Goal: Transaction & Acquisition: Book appointment/travel/reservation

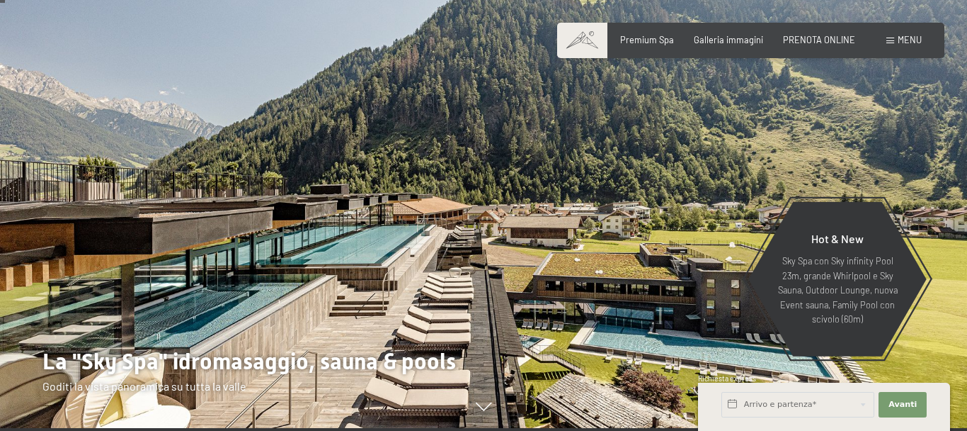
scroll to position [33, 0]
click at [727, 35] on span "Galleria immagini" at bounding box center [728, 37] width 69 height 11
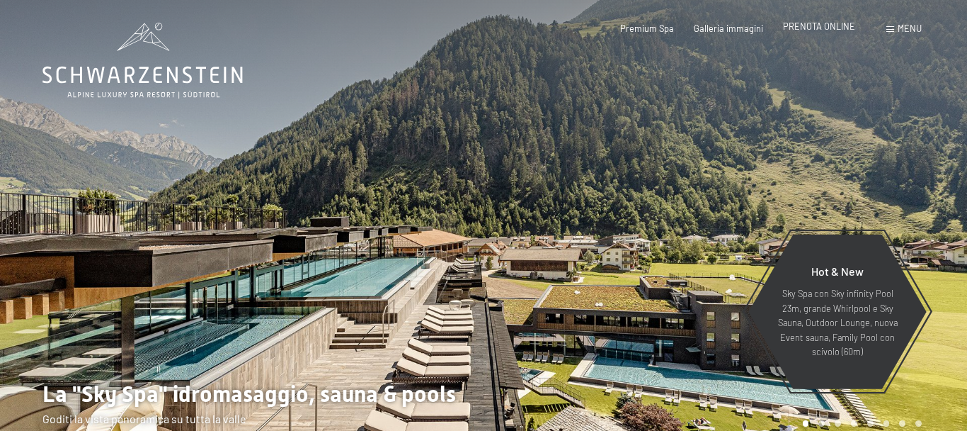
click at [825, 24] on span "PRENOTA ONLINE" at bounding box center [819, 26] width 72 height 11
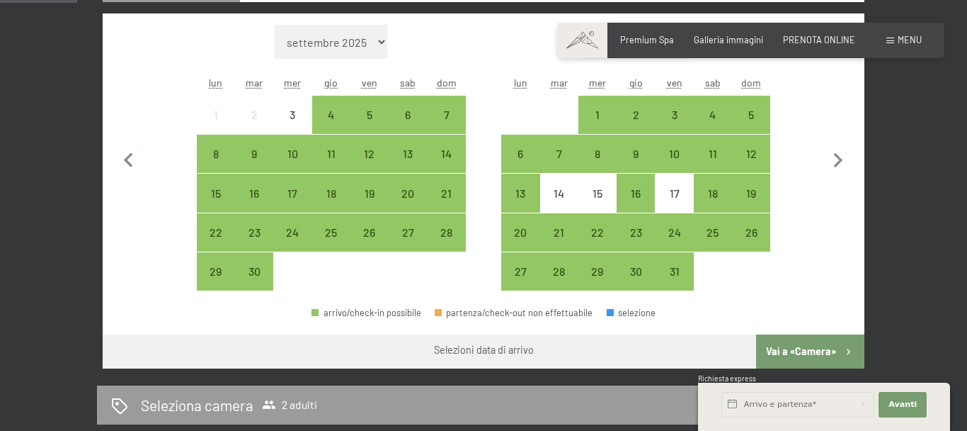
scroll to position [402, 0]
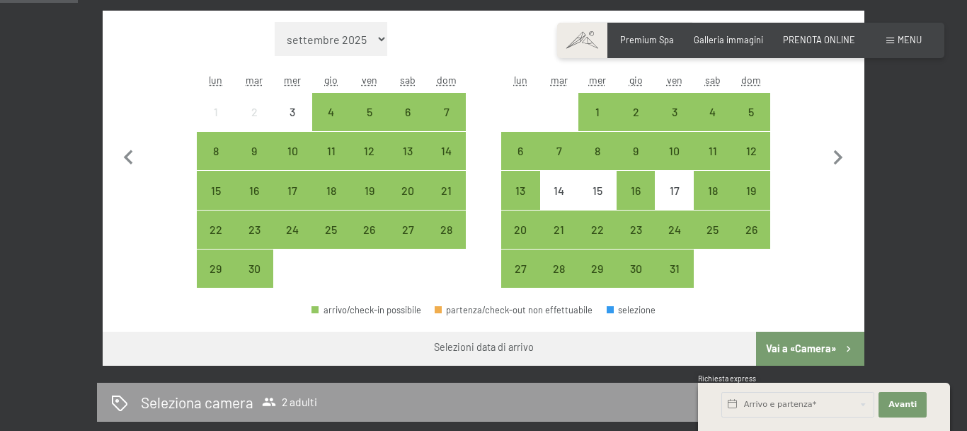
click at [591, 311] on div "arrivo/check-in possibile partenza/check-out non effettuabile selezione" at bounding box center [484, 316] width 762 height 32
click at [845, 154] on icon "button" at bounding box center [839, 158] width 30 height 30
select select "2025-10-01"
select select "2025-11-01"
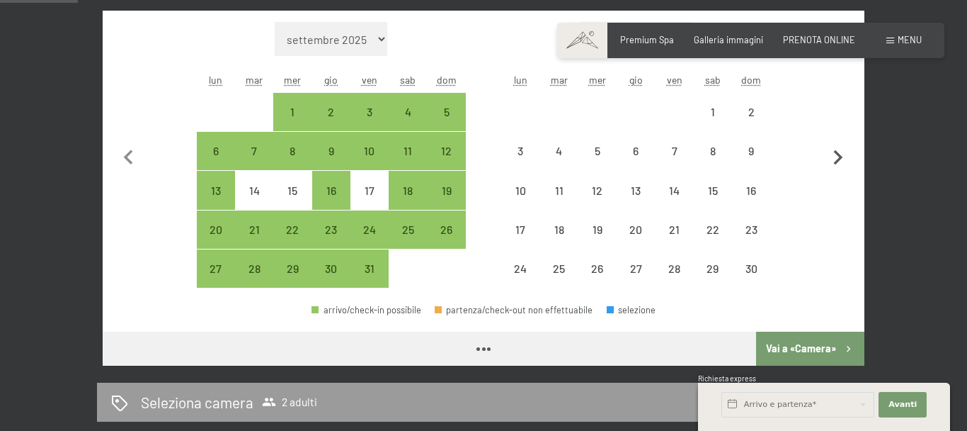
select select "2025-10-01"
select select "2025-11-01"
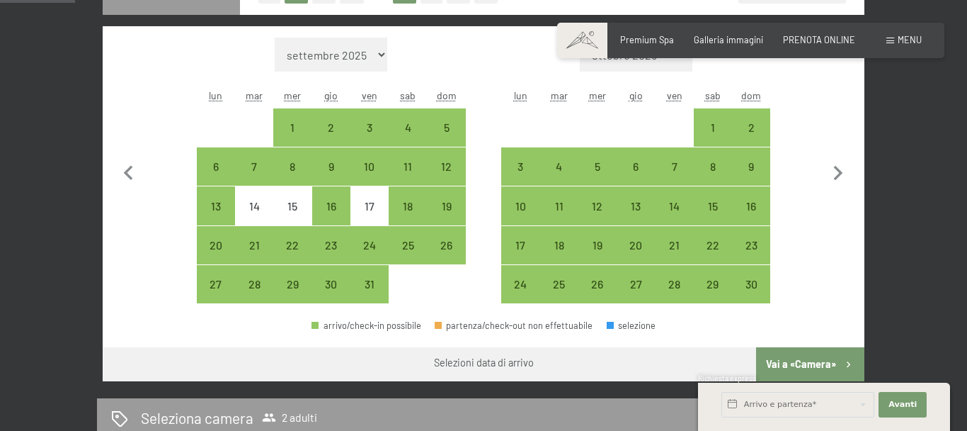
scroll to position [388, 0]
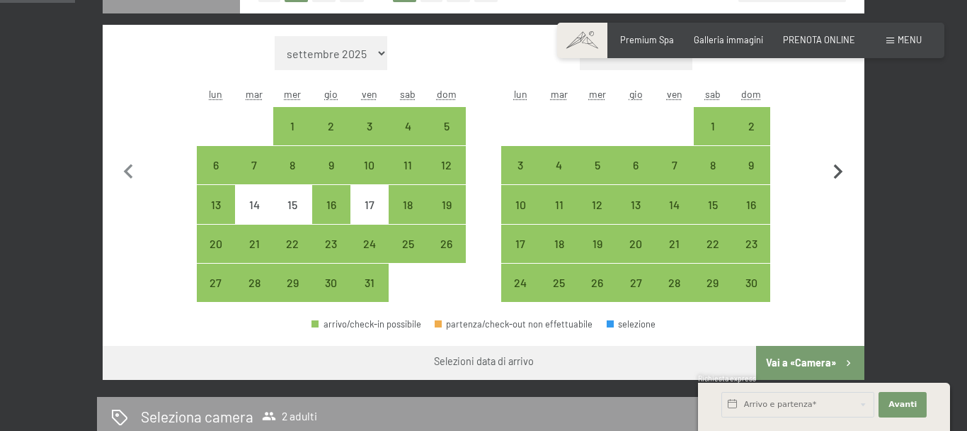
click at [841, 172] on icon "button" at bounding box center [838, 171] width 9 height 15
select select "2025-11-01"
select select "2025-12-01"
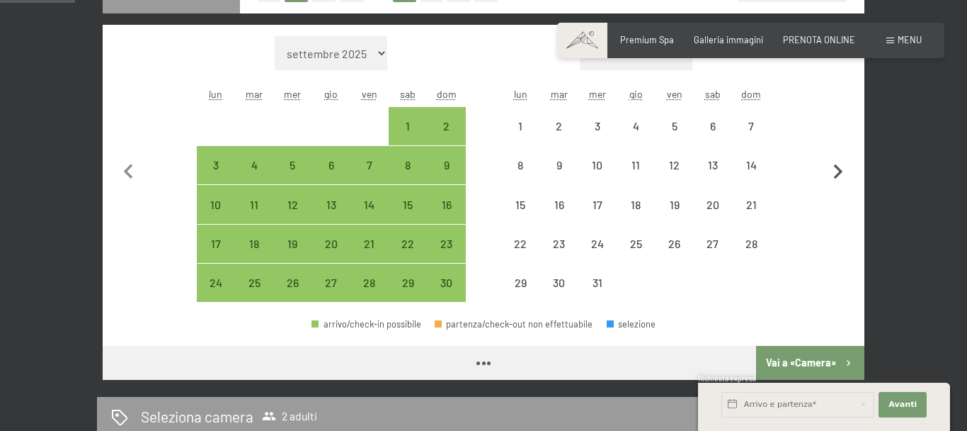
select select "2025-11-01"
select select "2025-12-01"
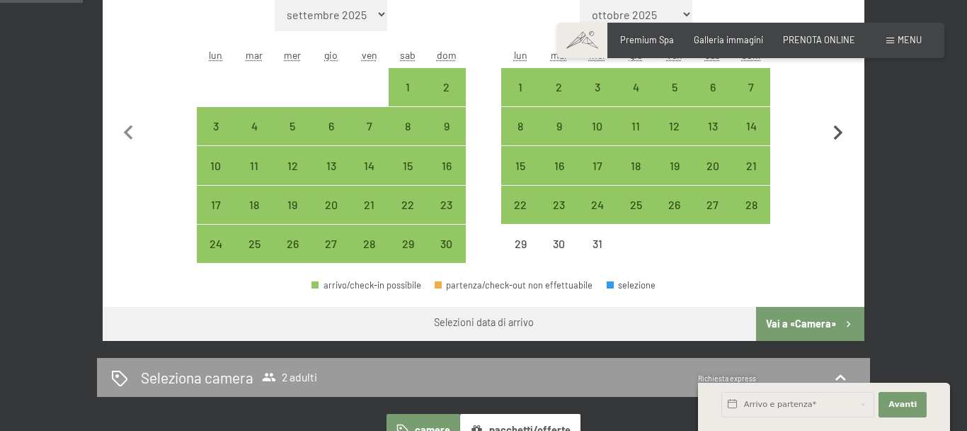
scroll to position [420, 0]
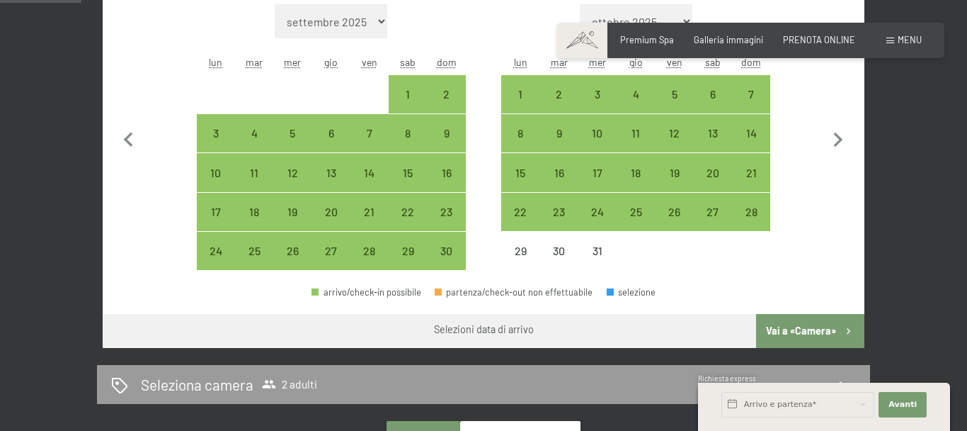
click at [367, 296] on div "arrivo/check-in possibile" at bounding box center [367, 291] width 110 height 9
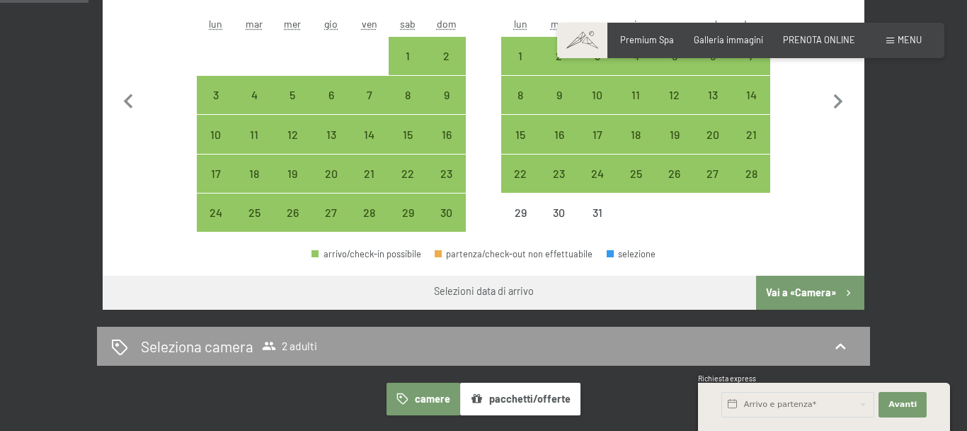
scroll to position [457, 0]
click at [797, 297] on button "Vai a «Camera»" at bounding box center [810, 293] width 108 height 34
select select "2025-11-01"
select select "2025-12-01"
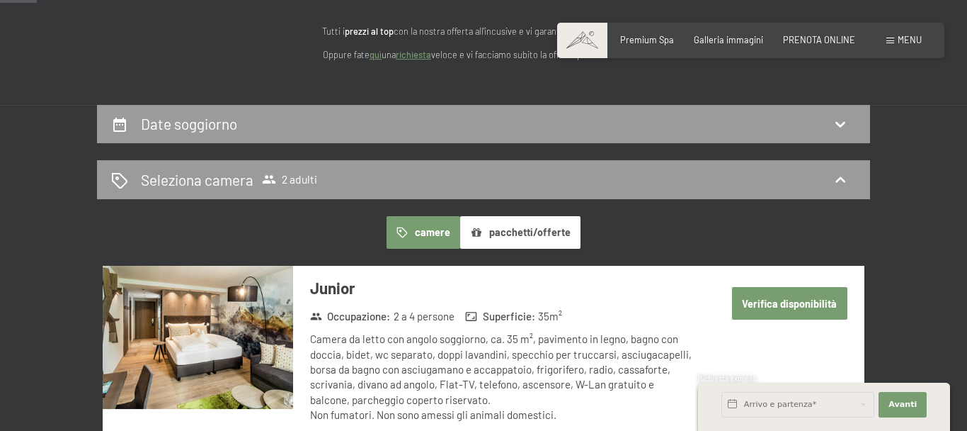
scroll to position [177, 0]
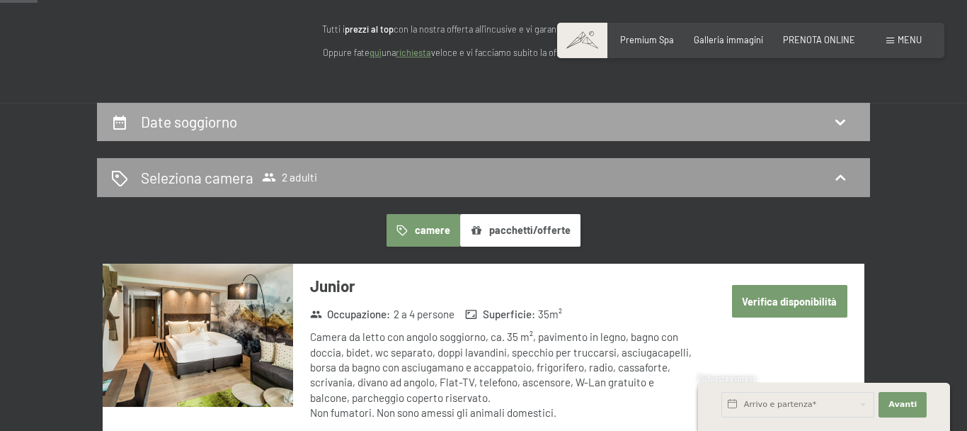
click at [156, 119] on h2 "Date soggiorno" at bounding box center [189, 122] width 96 height 18
select select "2025-11-01"
select select "2025-12-01"
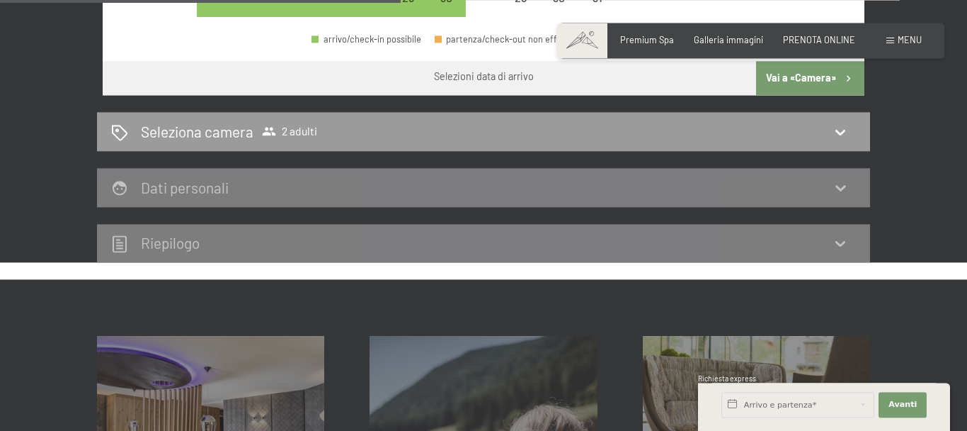
scroll to position [676, 0]
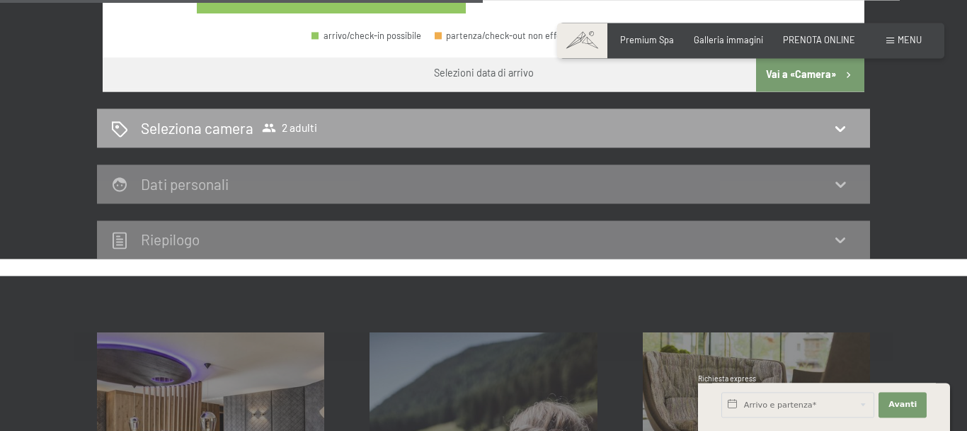
click at [841, 128] on icon at bounding box center [840, 128] width 17 height 17
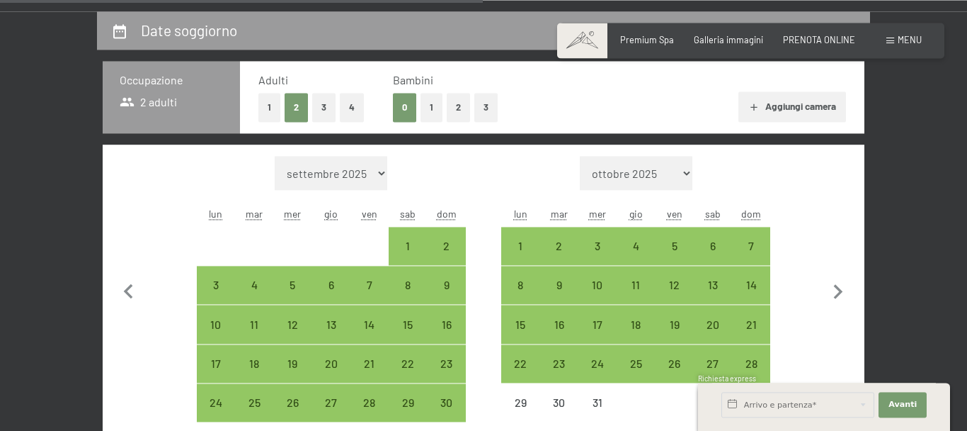
select select "2025-11-01"
select select "2025-12-01"
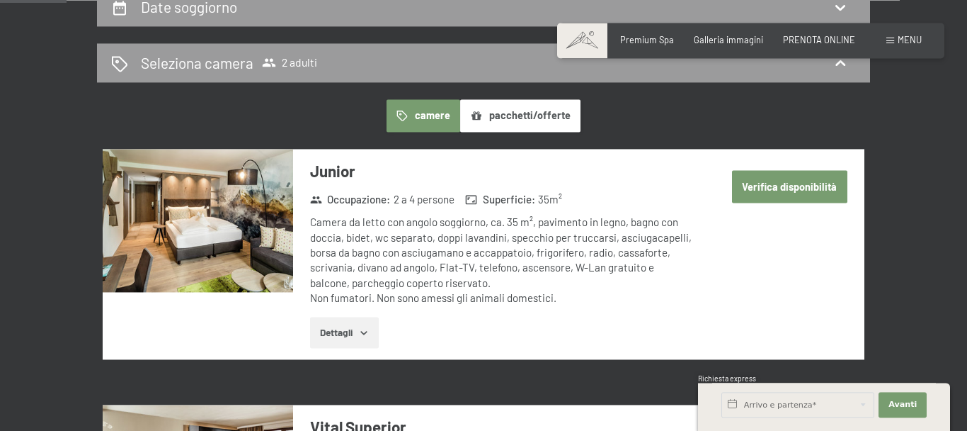
scroll to position [286, 0]
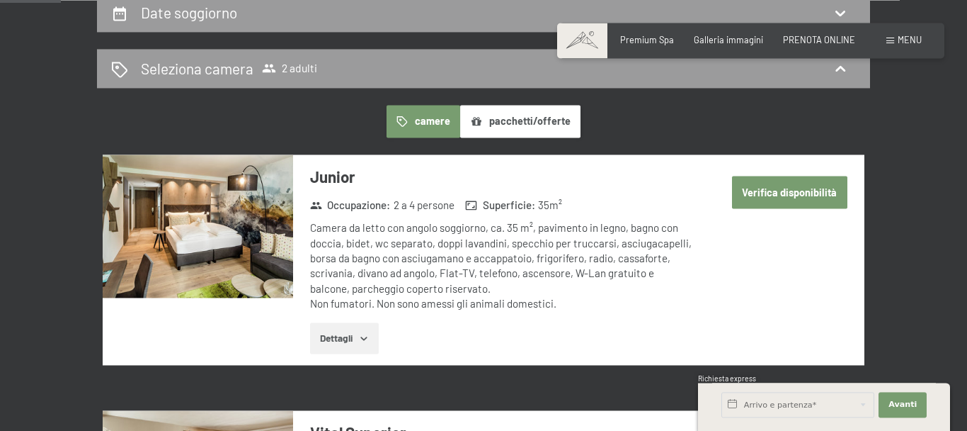
click at [781, 194] on button "Verifica disponibilità" at bounding box center [789, 192] width 115 height 33
select select "2025-11-01"
select select "2025-12-01"
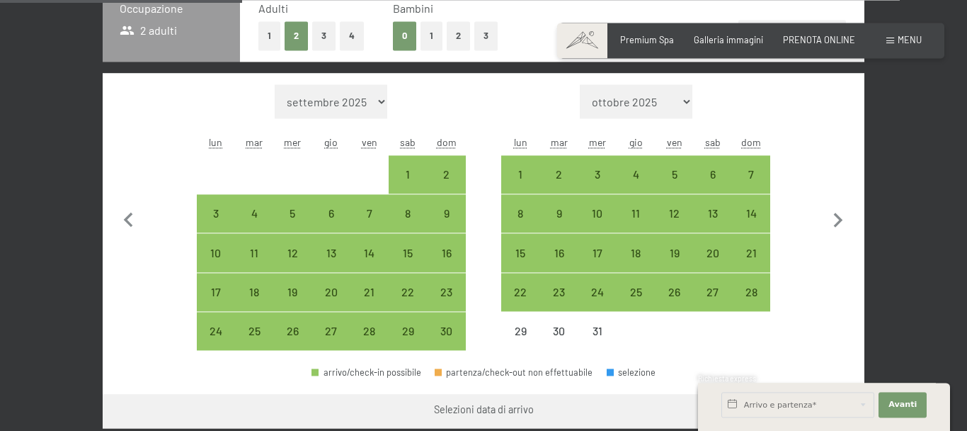
scroll to position [343, 0]
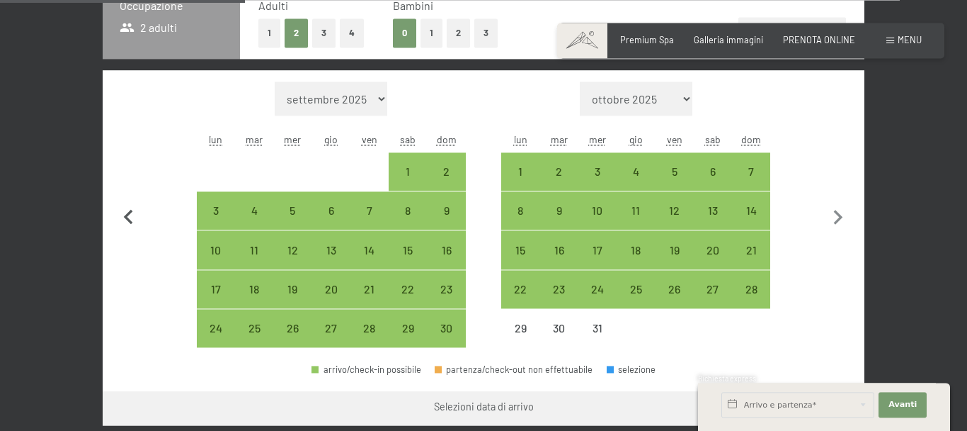
click at [129, 219] on icon "button" at bounding box center [128, 216] width 9 height 15
select select "2025-10-01"
select select "2025-11-01"
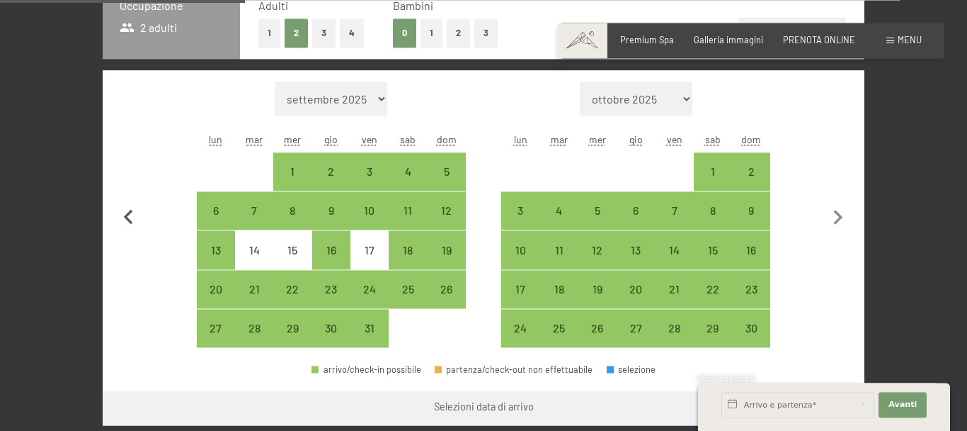
click at [128, 217] on icon "button" at bounding box center [129, 218] width 30 height 30
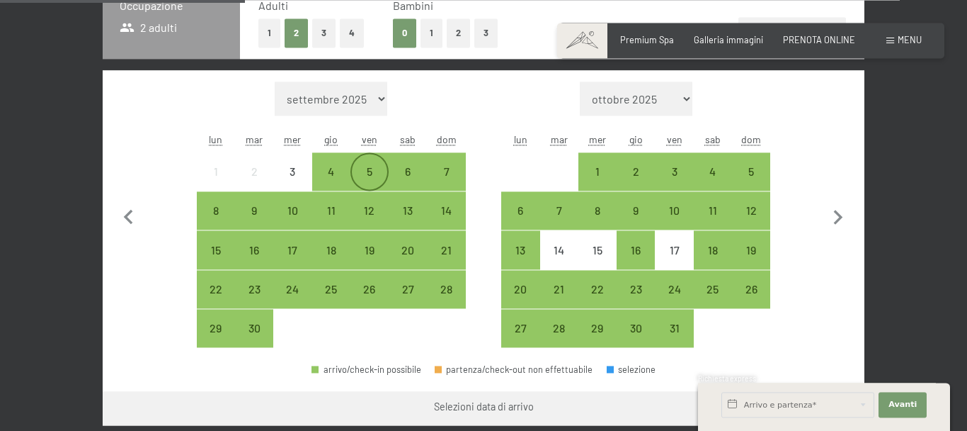
click at [374, 168] on div "5" at bounding box center [369, 183] width 35 height 35
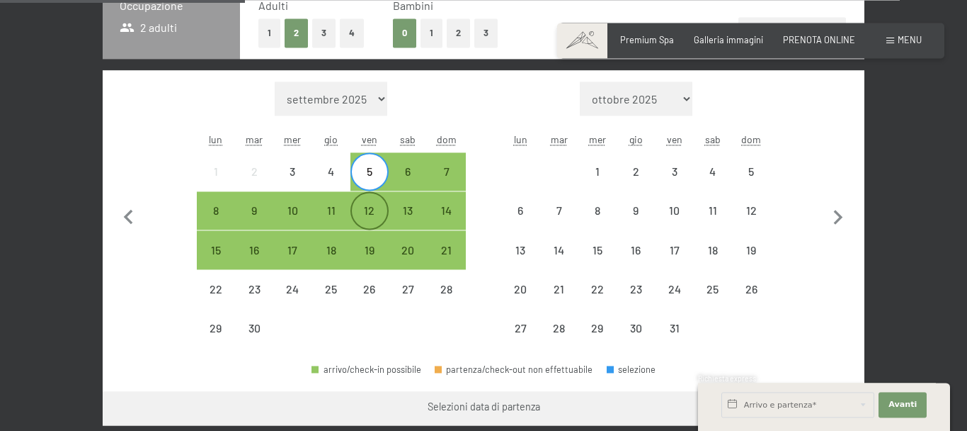
click at [377, 210] on div "12" at bounding box center [369, 222] width 35 height 35
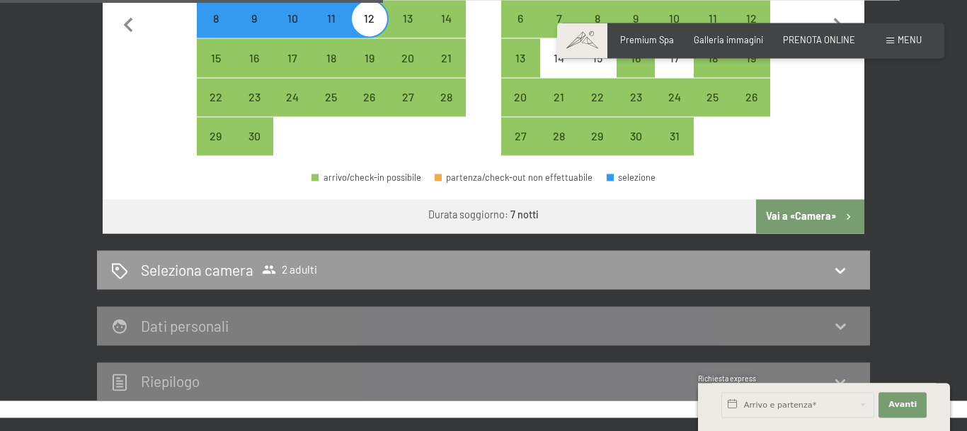
scroll to position [537, 0]
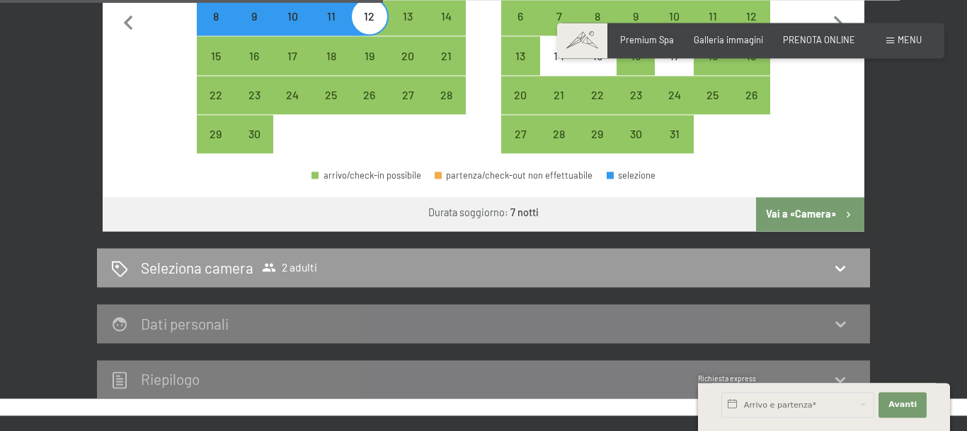
click at [841, 324] on icon at bounding box center [840, 322] width 17 height 17
click at [841, 323] on icon at bounding box center [840, 322] width 17 height 17
click at [900, 408] on span "Avanti" at bounding box center [903, 404] width 28 height 11
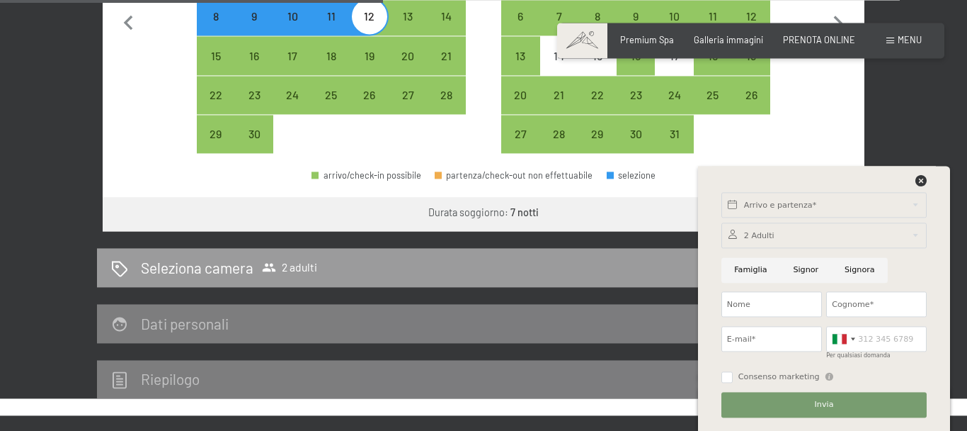
click at [926, 121] on div "5 settembre al 12 settembre 2025 Occupazione 2 adulti Adulti 1 2 3 4 Bambini 0 …" at bounding box center [483, 71] width 967 height 656
click at [34, 224] on div "5 settembre al 12 settembre 2025 Occupazione 2 adulti Adulti 1 2 3 4 Bambini 0 …" at bounding box center [483, 71] width 967 height 656
click at [921, 180] on icon at bounding box center [921, 180] width 11 height 11
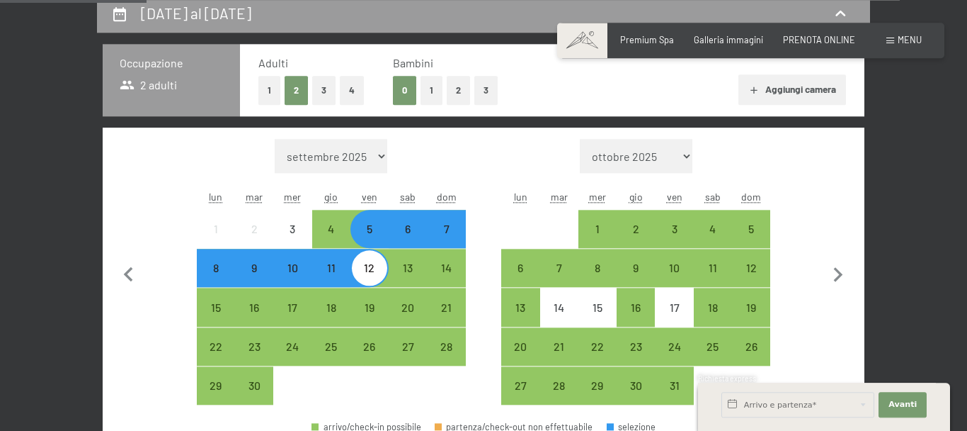
scroll to position [321, 0]
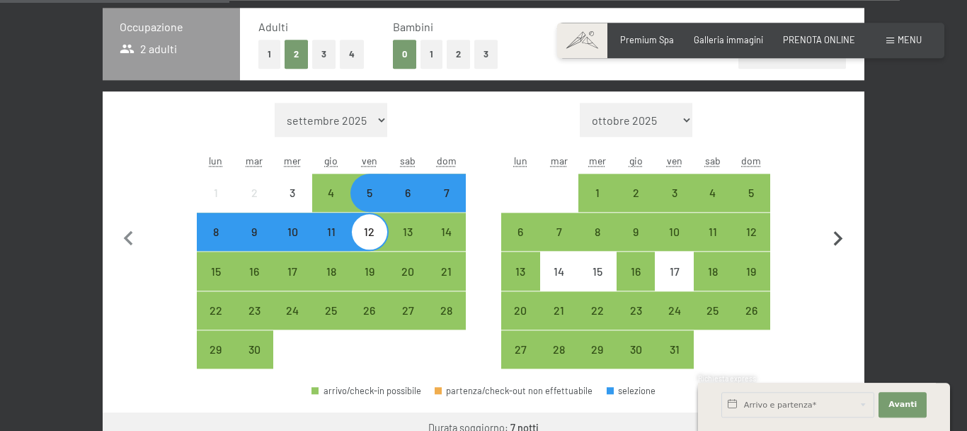
click at [838, 241] on icon "button" at bounding box center [838, 238] width 9 height 15
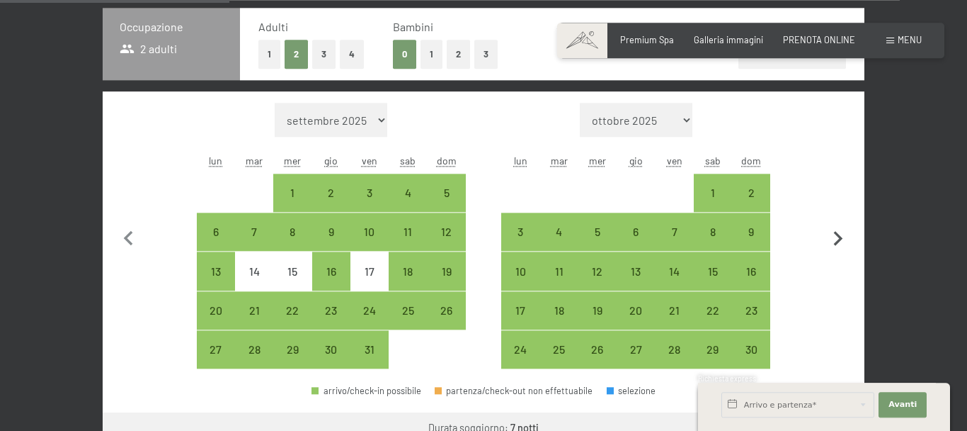
click at [838, 241] on icon "button" at bounding box center [838, 238] width 9 height 15
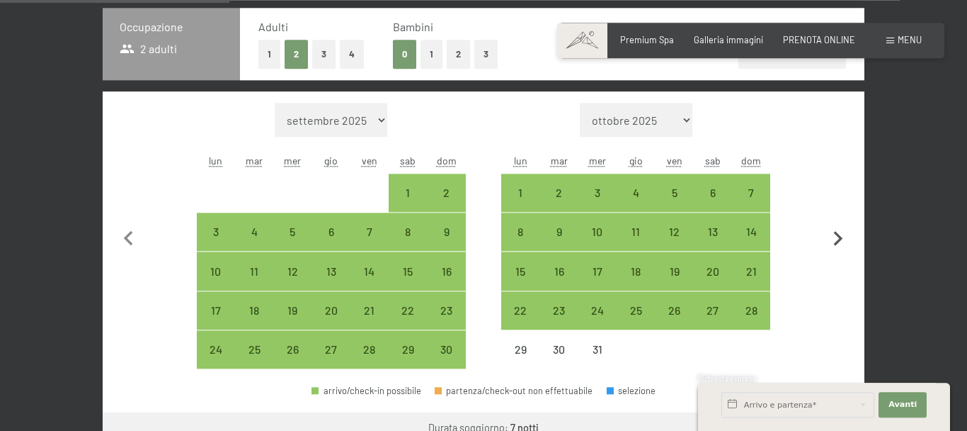
click at [838, 241] on icon "button" at bounding box center [838, 238] width 9 height 15
select select "2026-01-01"
select select "2026-02-01"
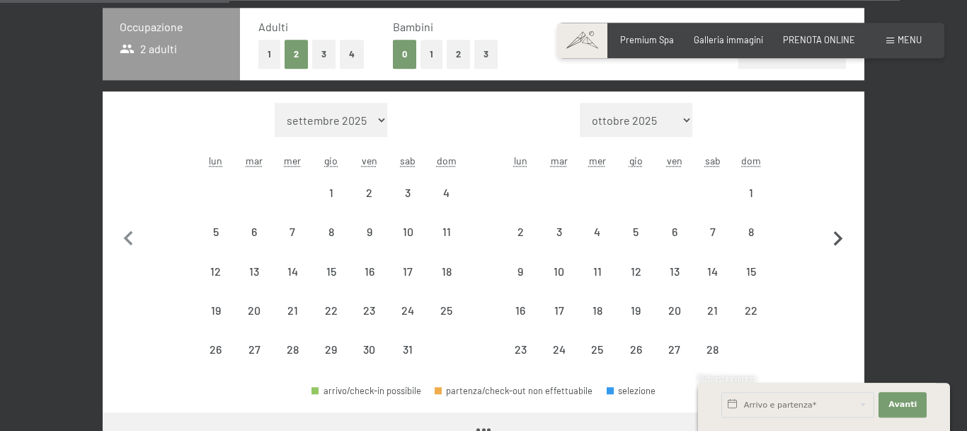
click at [838, 241] on icon "button" at bounding box center [838, 238] width 9 height 15
select select "2026-02-01"
select select "2026-03-01"
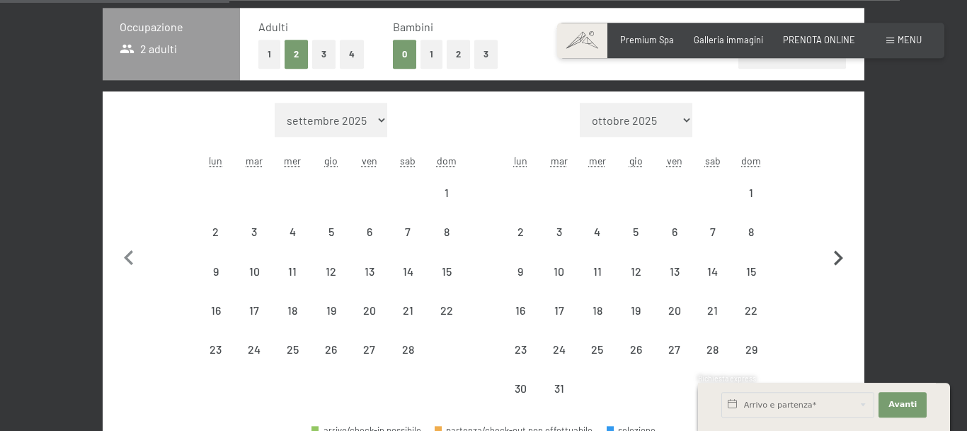
click at [838, 241] on button "button" at bounding box center [839, 255] width 30 height 305
select select "2026-03-01"
select select "2026-04-01"
click at [838, 241] on button "button" at bounding box center [839, 255] width 30 height 305
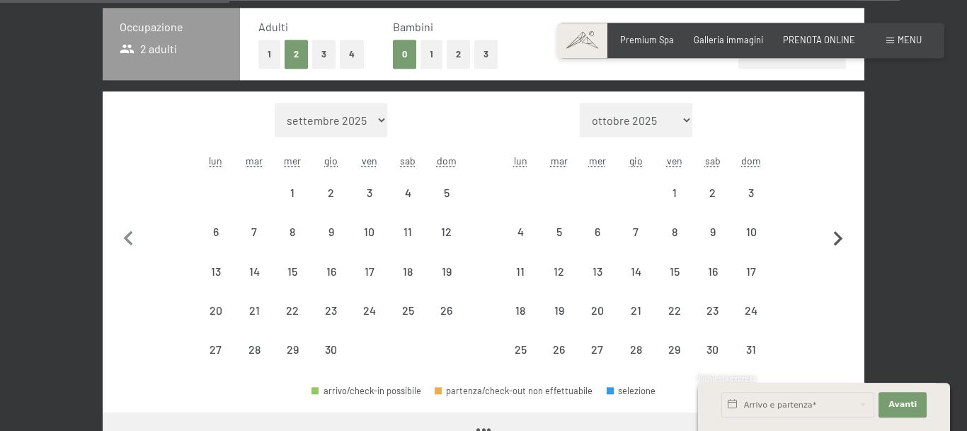
click at [838, 241] on icon "button" at bounding box center [838, 238] width 9 height 15
select select "2026-07-01"
select select "2026-08-01"
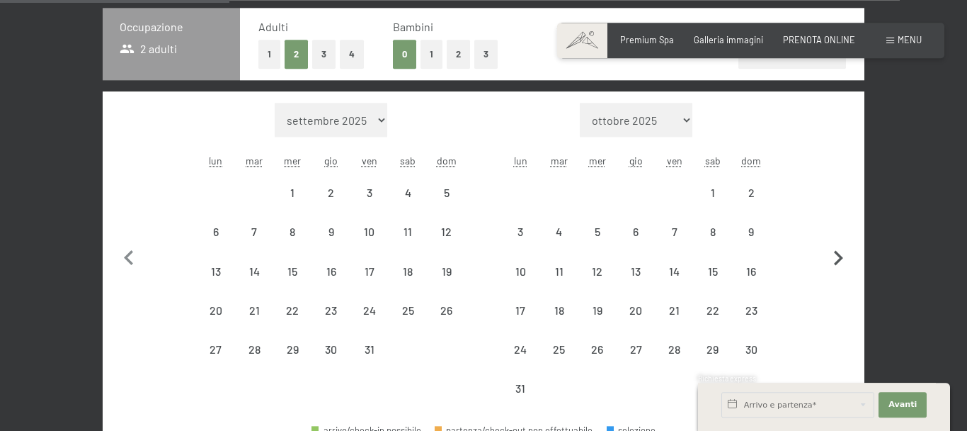
click at [838, 241] on button "button" at bounding box center [839, 255] width 30 height 305
select select "2026-08-01"
select select "2026-09-01"
click at [838, 241] on button "button" at bounding box center [839, 255] width 30 height 305
select select "2026-09-01"
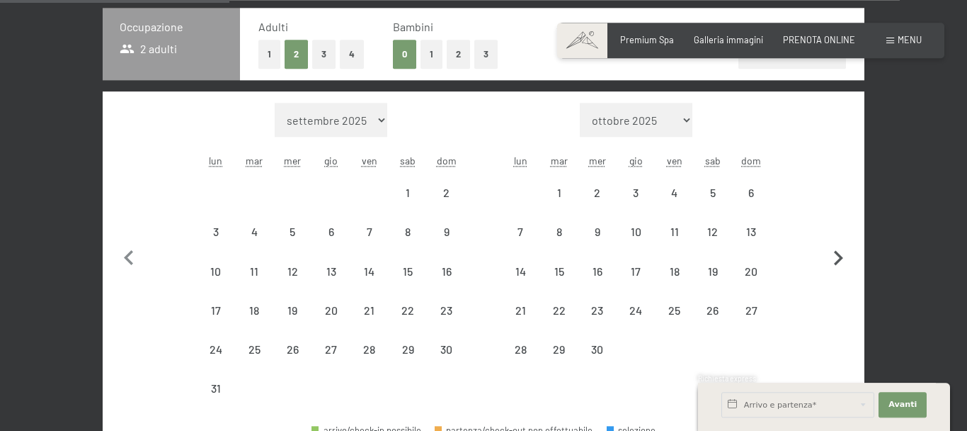
select select "2026-10-01"
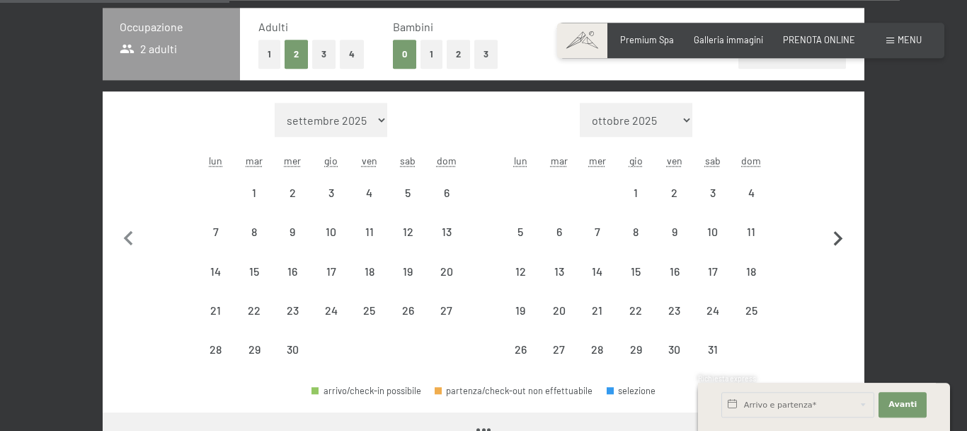
click at [838, 241] on icon "button" at bounding box center [838, 238] width 9 height 15
select select "2026-10-01"
select select "2026-11-01"
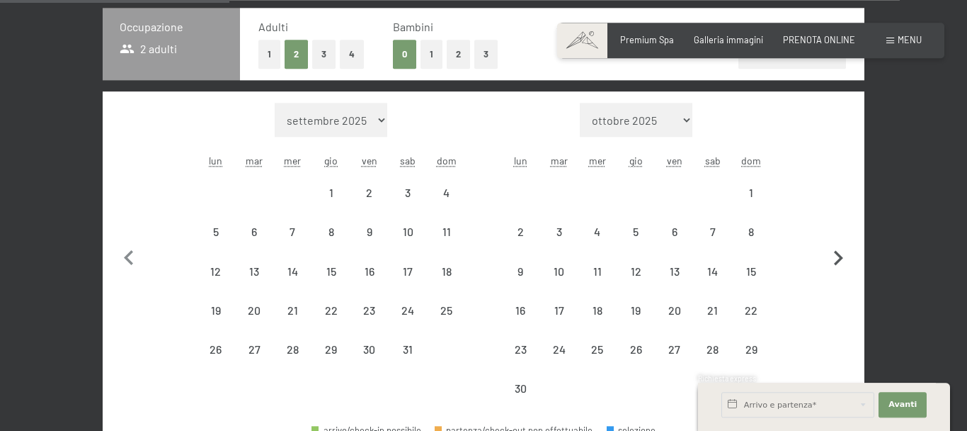
click at [838, 241] on button "button" at bounding box center [839, 255] width 30 height 305
select select "2026-11-01"
select select "2026-12-01"
click at [838, 241] on button "button" at bounding box center [839, 255] width 30 height 305
select select "2026-12-01"
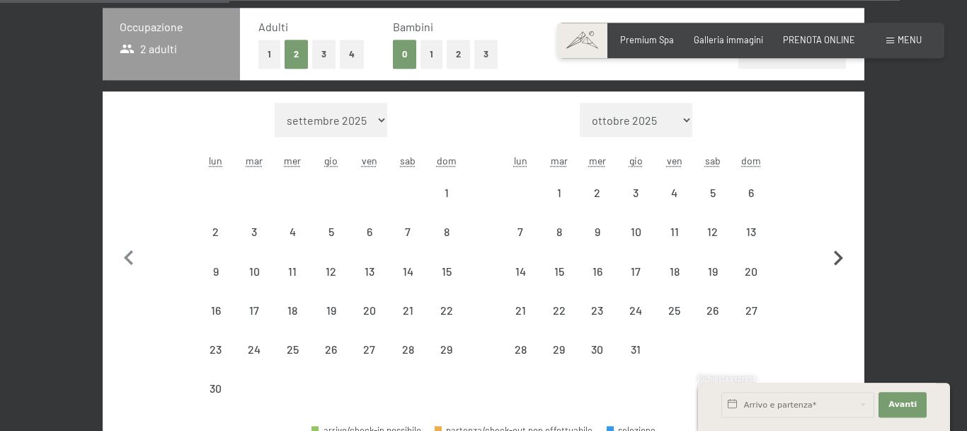
select select "2027-01-01"
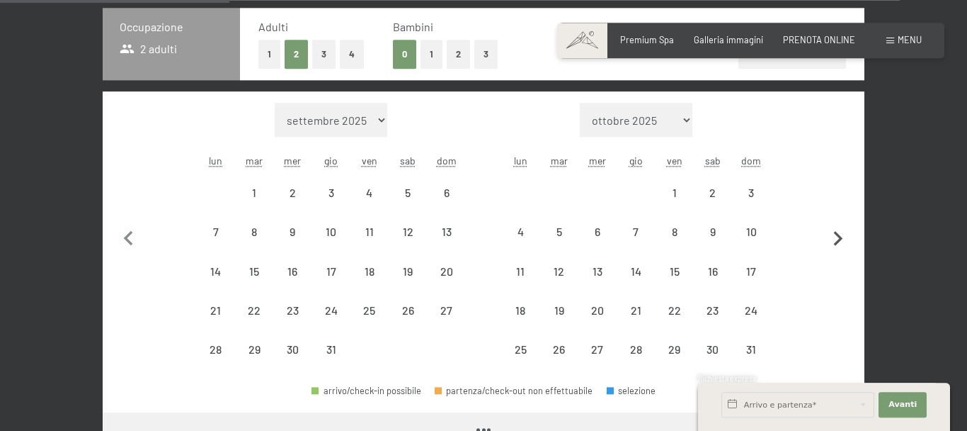
click at [838, 241] on icon "button" at bounding box center [838, 238] width 9 height 15
select select "2027-04-01"
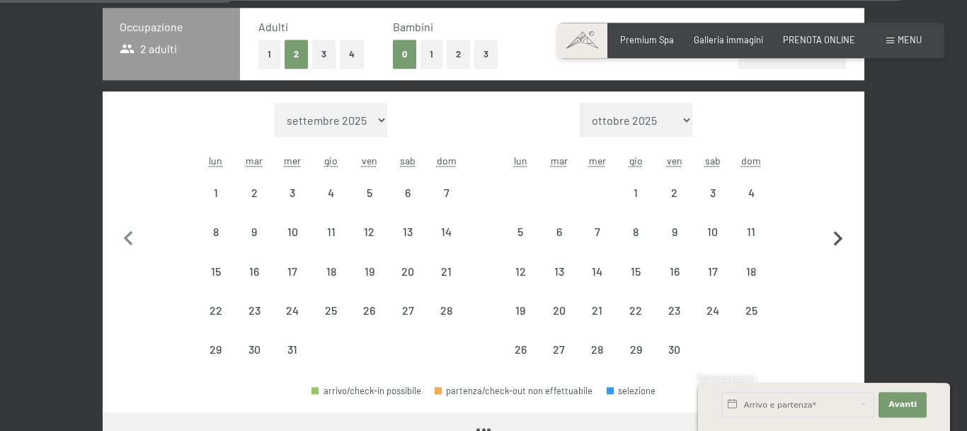
select select "2027-05-01"
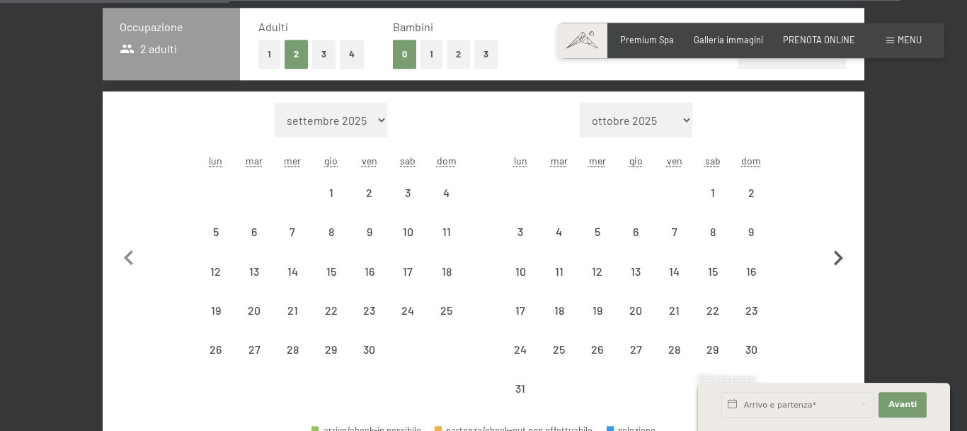
select select "2027-04-01"
select select "2027-05-01"
select select "2027-04-01"
select select "2027-05-01"
select select "2027-04-01"
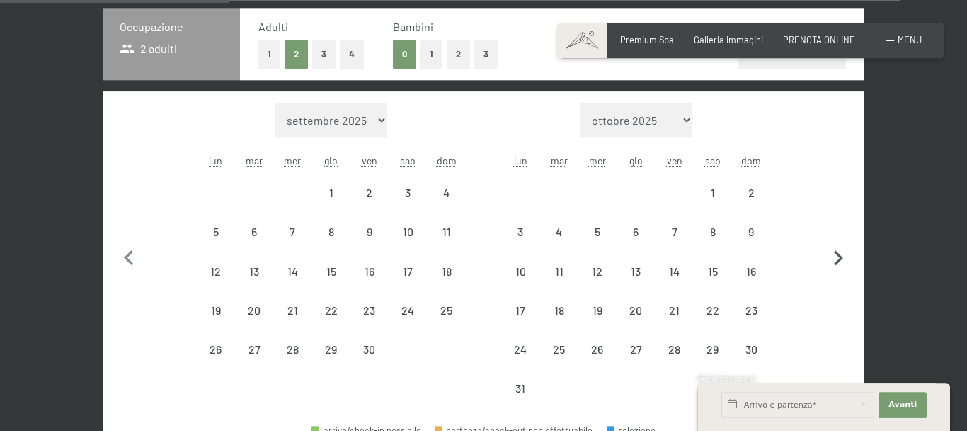
select select "2027-05-01"
select select "2027-04-01"
select select "2027-05-01"
select select "2027-04-01"
select select "2027-05-01"
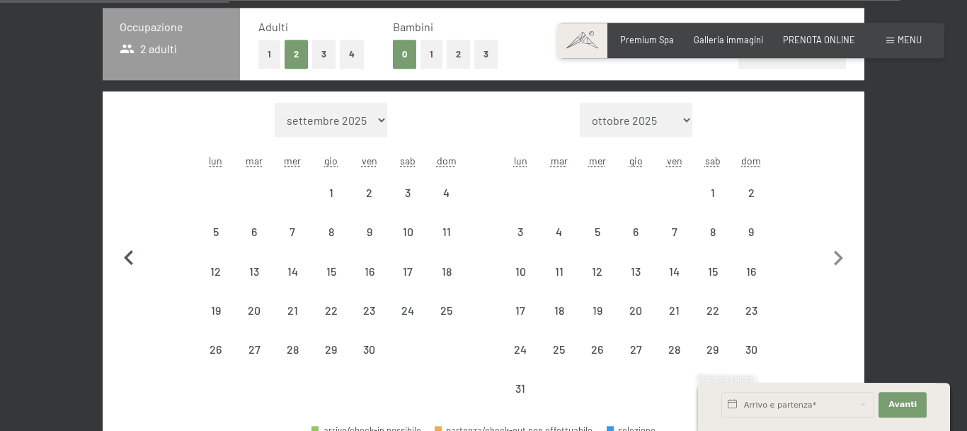
click at [128, 253] on icon "button" at bounding box center [128, 257] width 9 height 15
select select "2027-03-01"
select select "2027-04-01"
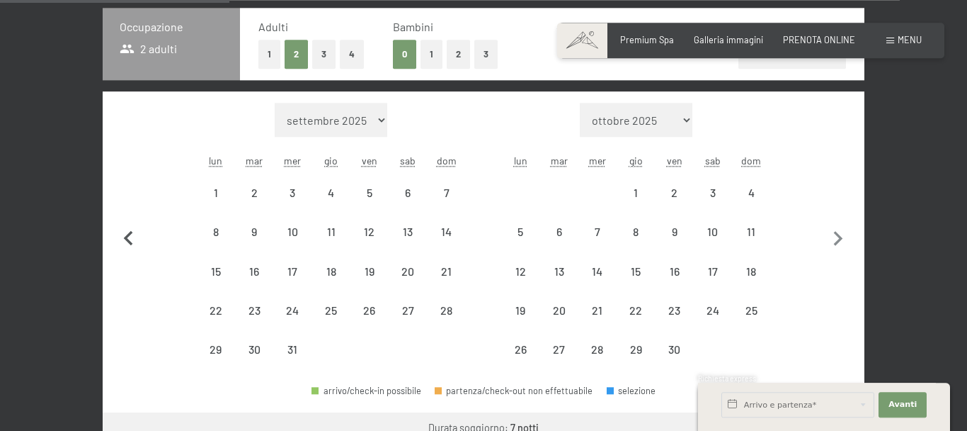
click at [128, 253] on button "button" at bounding box center [129, 236] width 30 height 266
select select "2026-11-01"
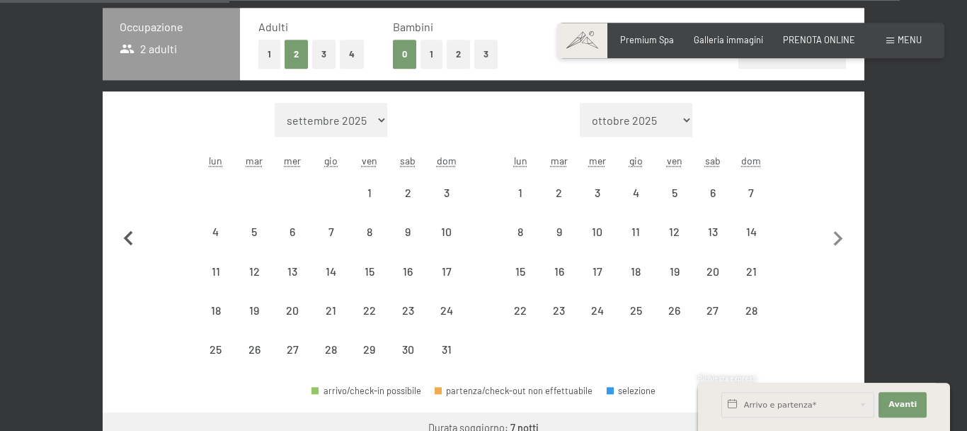
select select "2026-12-01"
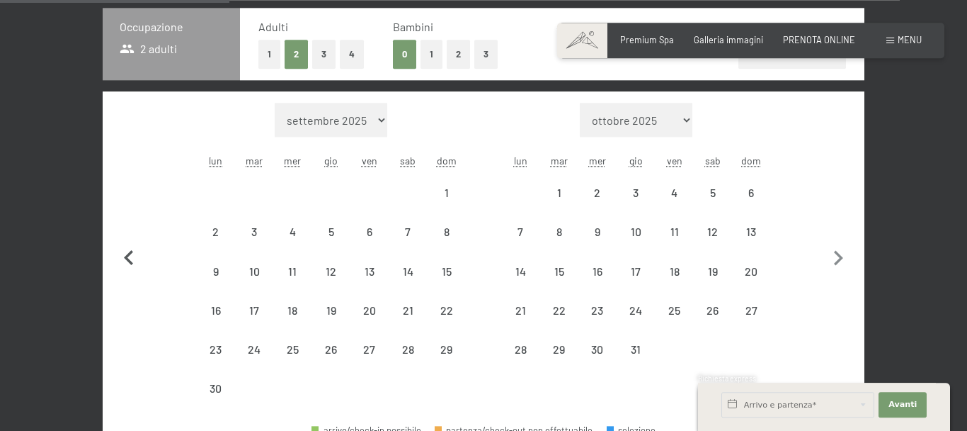
click at [128, 253] on icon "button" at bounding box center [128, 257] width 9 height 15
select select "2026-10-01"
select select "2026-11-01"
click at [128, 253] on icon "button" at bounding box center [128, 257] width 9 height 15
select select "2026-09-01"
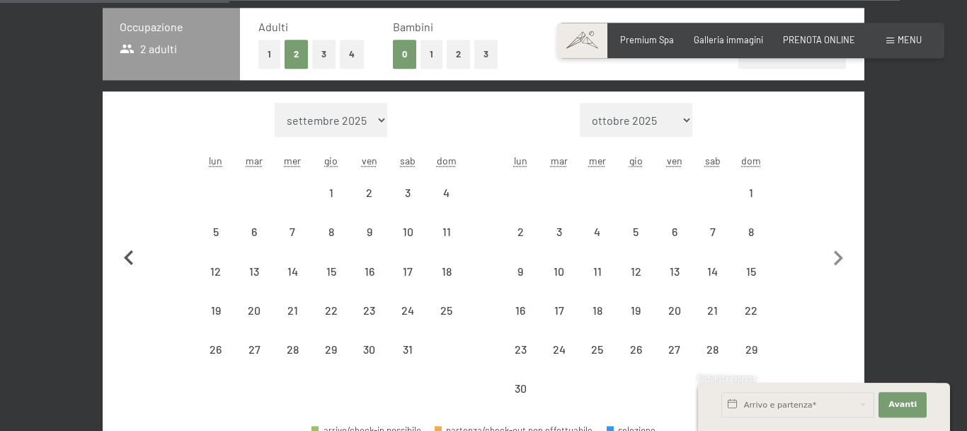
select select "2026-10-01"
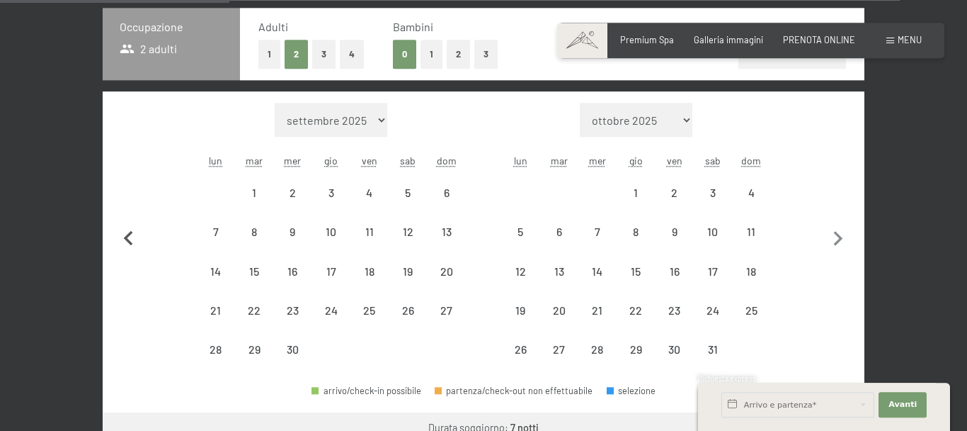
click at [128, 253] on button "button" at bounding box center [129, 236] width 30 height 266
select select "2026-08-01"
select select "2026-09-01"
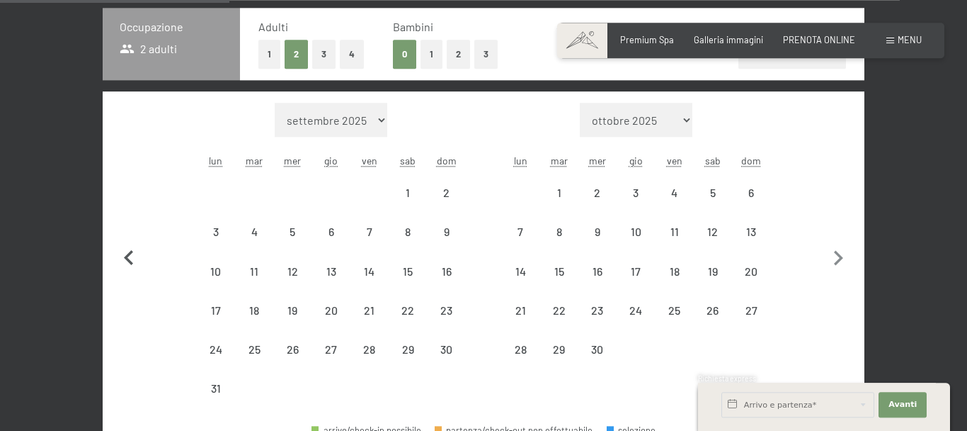
click at [128, 253] on icon "button" at bounding box center [128, 257] width 9 height 15
select select "2026-07-01"
select select "2026-08-01"
click at [128, 253] on icon "button" at bounding box center [128, 257] width 9 height 15
select select "2026-06-01"
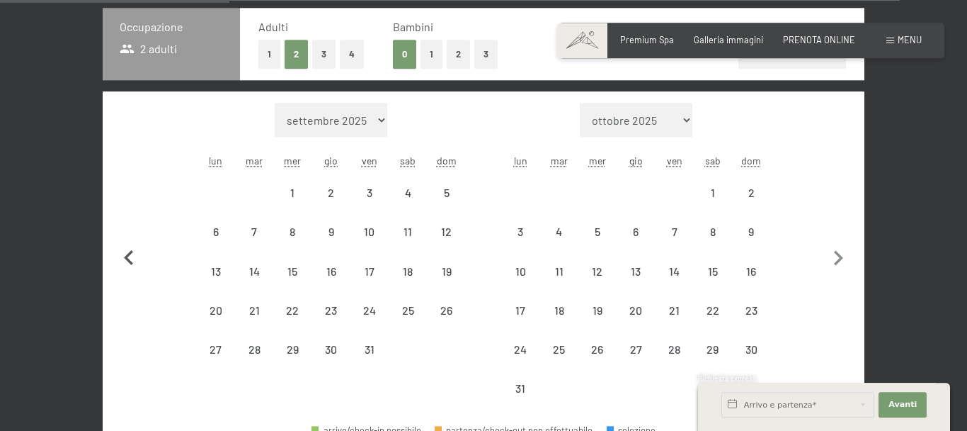
select select "2026-07-01"
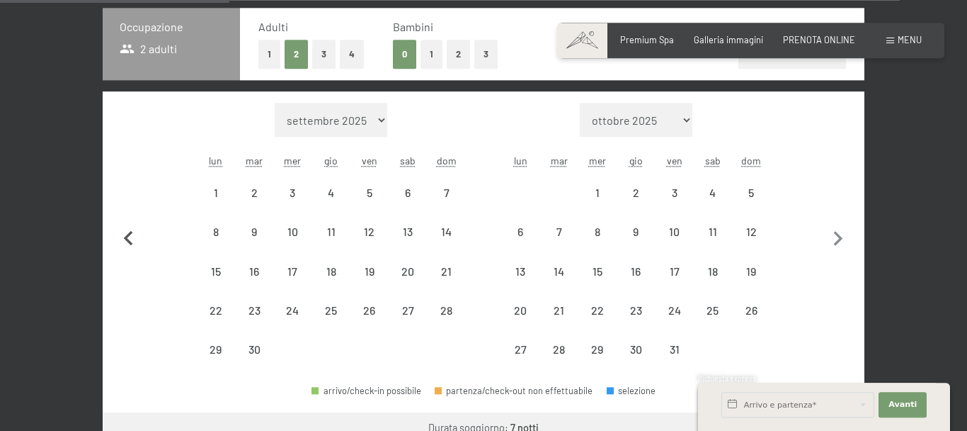
click at [128, 253] on button "button" at bounding box center [129, 236] width 30 height 266
select select "2026-05-01"
select select "2026-06-01"
click at [128, 253] on button "button" at bounding box center [129, 236] width 30 height 266
select select "2026-04-01"
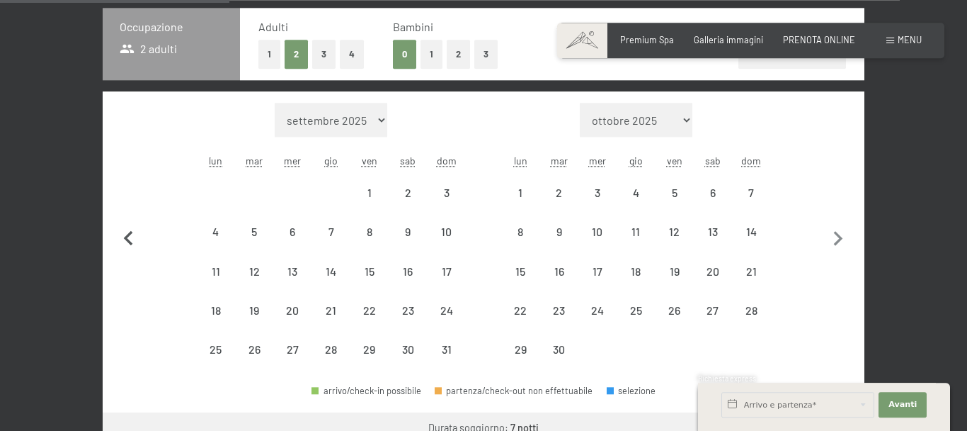
select select "2026-05-01"
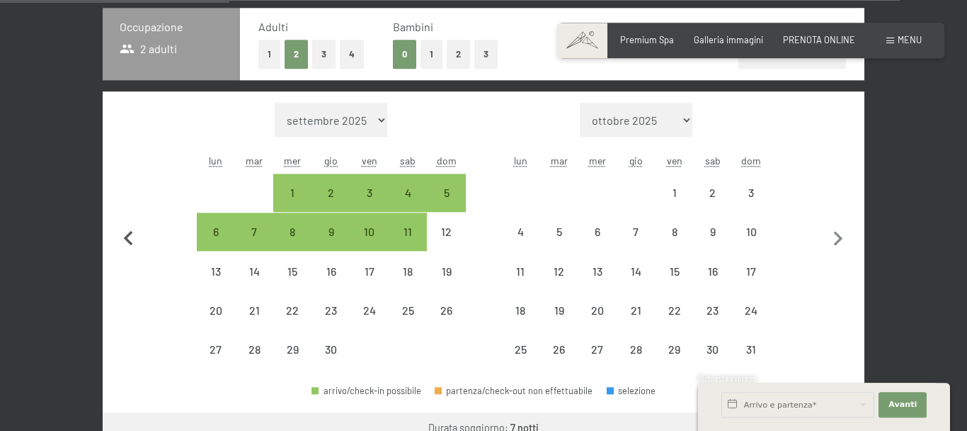
click at [126, 235] on icon "button" at bounding box center [129, 239] width 30 height 30
select select "2026-03-01"
select select "2026-04-01"
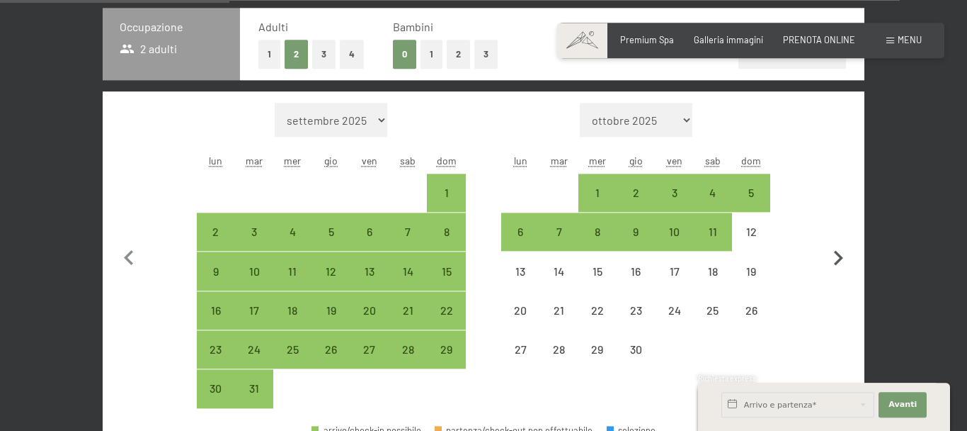
click at [841, 256] on icon "button" at bounding box center [838, 257] width 9 height 15
select select "2026-04-01"
select select "2026-05-01"
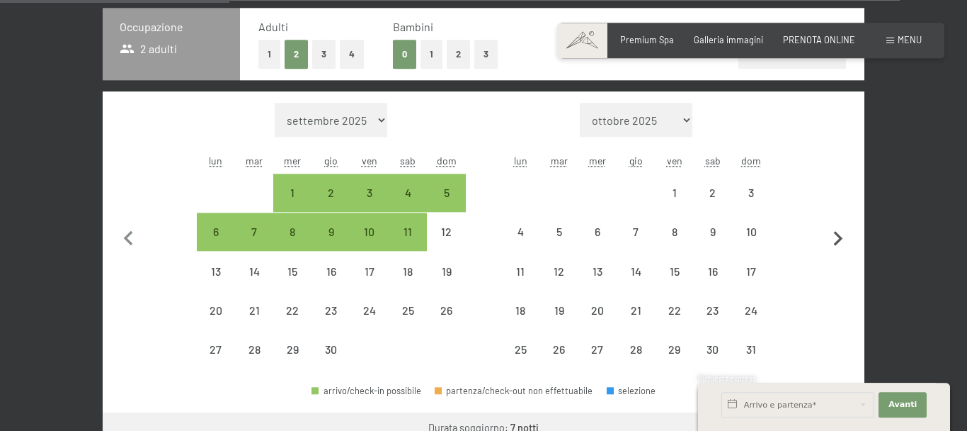
click at [841, 256] on button "button" at bounding box center [839, 236] width 30 height 266
select select "2026-05-01"
select select "2026-06-01"
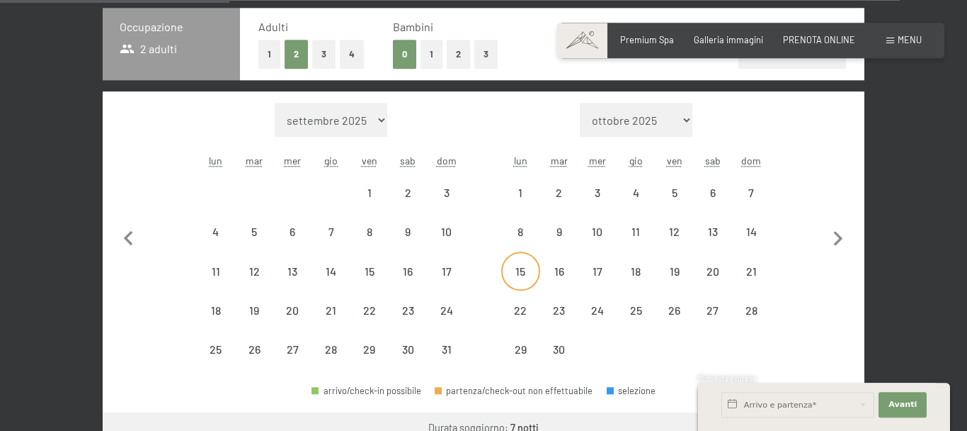
click at [522, 270] on div "15" at bounding box center [520, 283] width 35 height 35
select select "2026-05-01"
select select "2026-06-01"
click at [523, 310] on div "22" at bounding box center [520, 321] width 35 height 35
select select "2026-05-01"
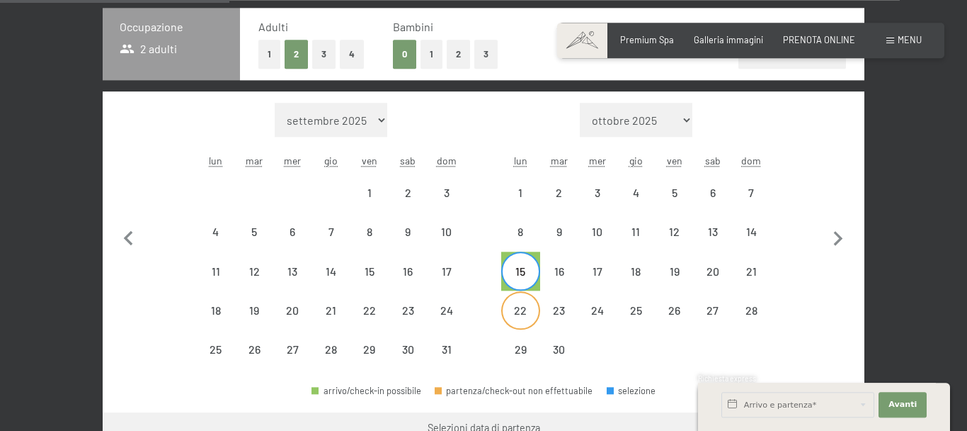
select select "2026-06-01"
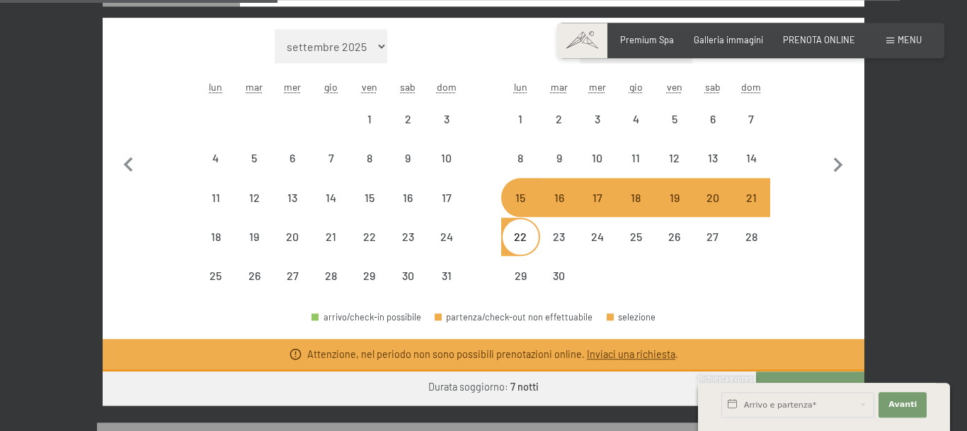
scroll to position [399, 0]
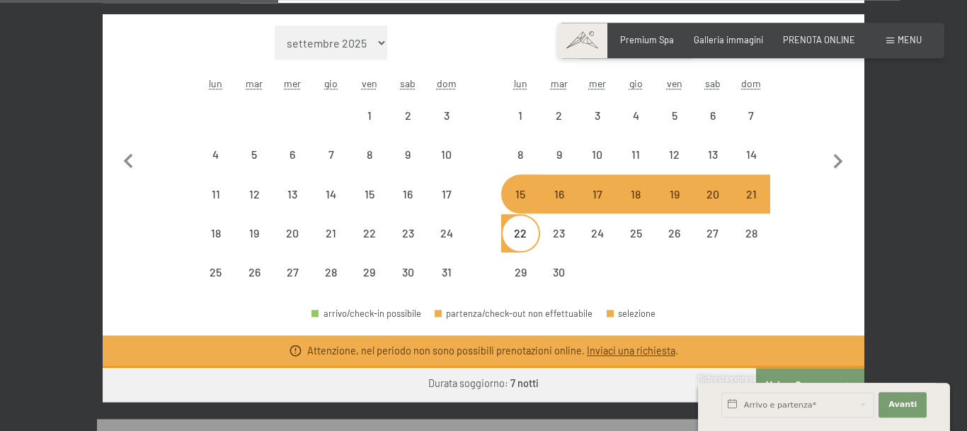
click at [865, 266] on div "Occupazione 2 adulti Adulti 1 2 3 4 Bambini 0 1 2 3 Aggiungi camera Mese/anno s…" at bounding box center [483, 166] width 773 height 471
click at [841, 161] on icon "button" at bounding box center [838, 161] width 9 height 15
select select "2026-06-01"
select select "2026-07-01"
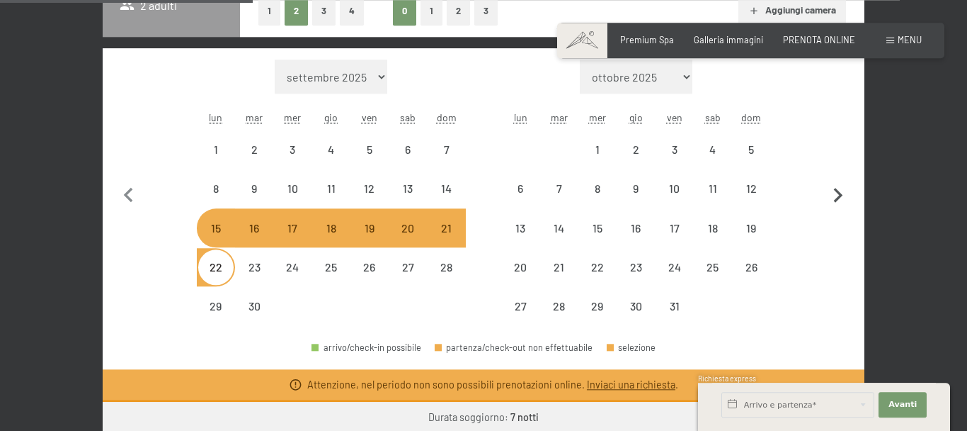
scroll to position [370, 0]
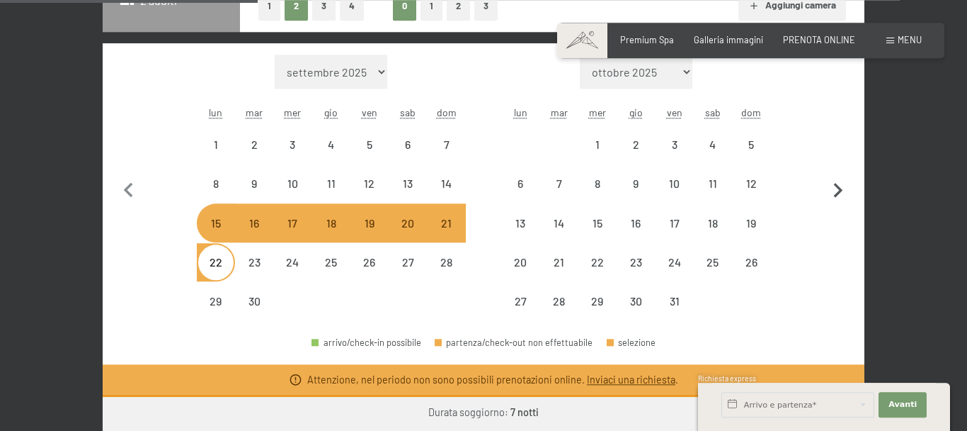
click at [837, 190] on icon "button" at bounding box center [839, 191] width 30 height 30
select select "2026-07-01"
select select "2026-08-01"
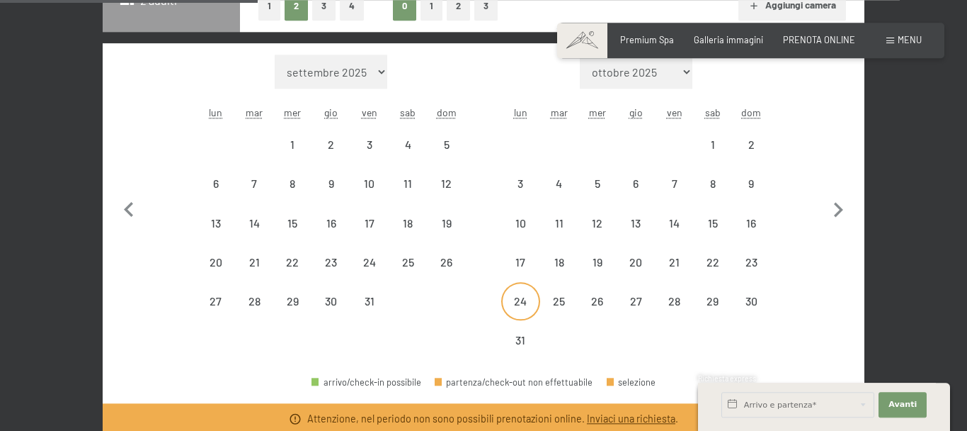
click at [520, 299] on div "24" at bounding box center [520, 312] width 35 height 35
select select "2026-07-01"
select select "2026-08-01"
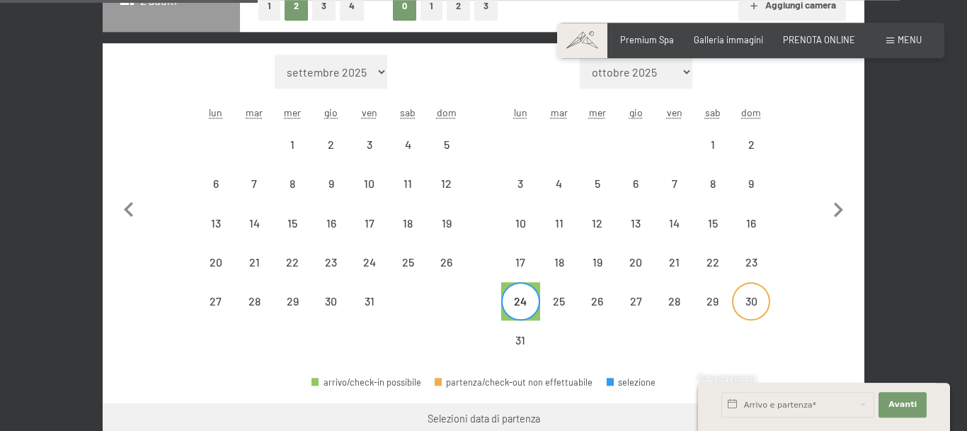
click at [758, 297] on div "30" at bounding box center [751, 312] width 35 height 35
select select "2026-07-01"
select select "2026-08-01"
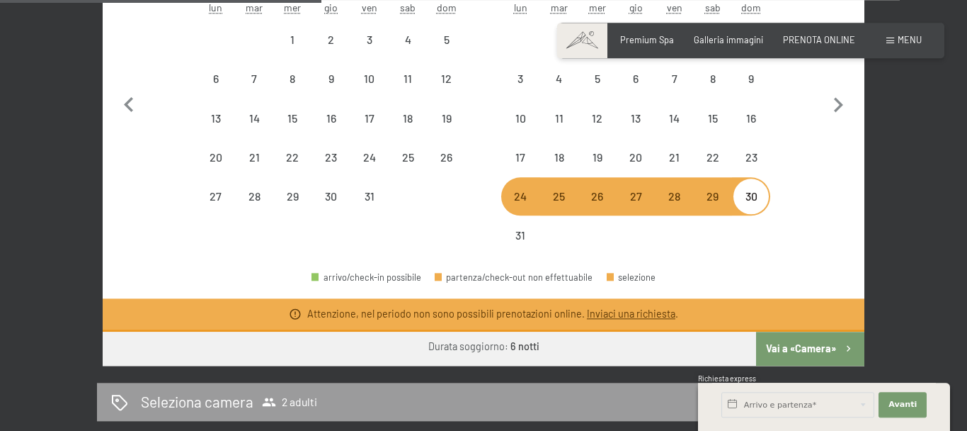
scroll to position [476, 0]
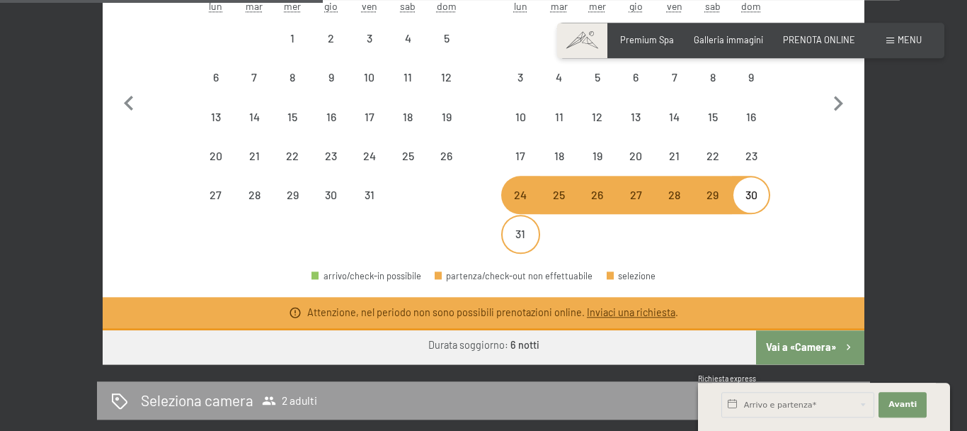
click at [520, 234] on div "31" at bounding box center [520, 245] width 35 height 35
select select "2026-07-01"
select select "2026-08-01"
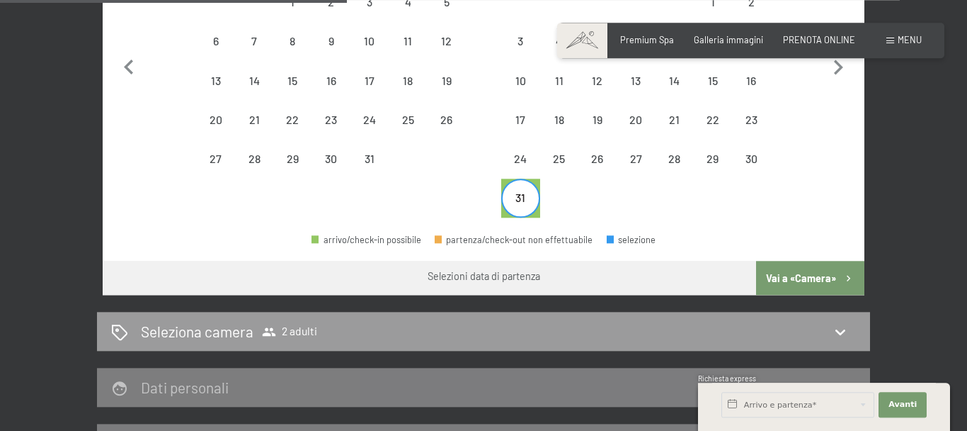
scroll to position [513, 0]
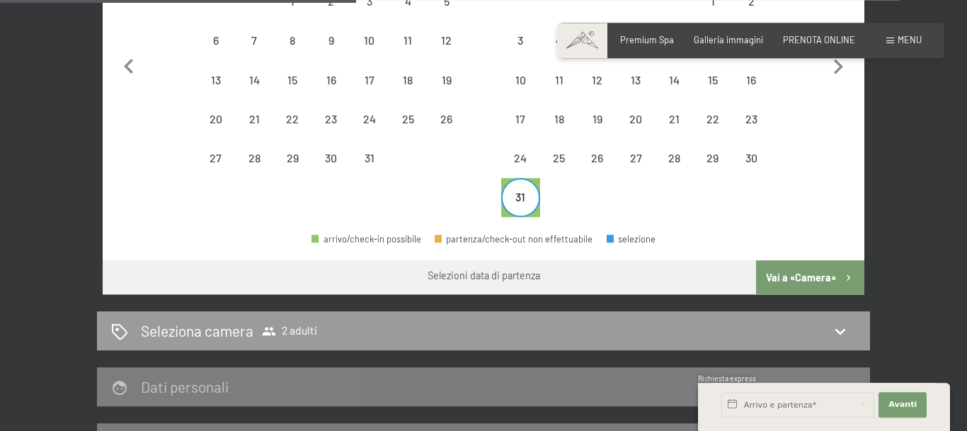
click at [789, 275] on button "Vai a «Camera»" at bounding box center [810, 277] width 108 height 34
select select "2026-07-01"
select select "2026-08-01"
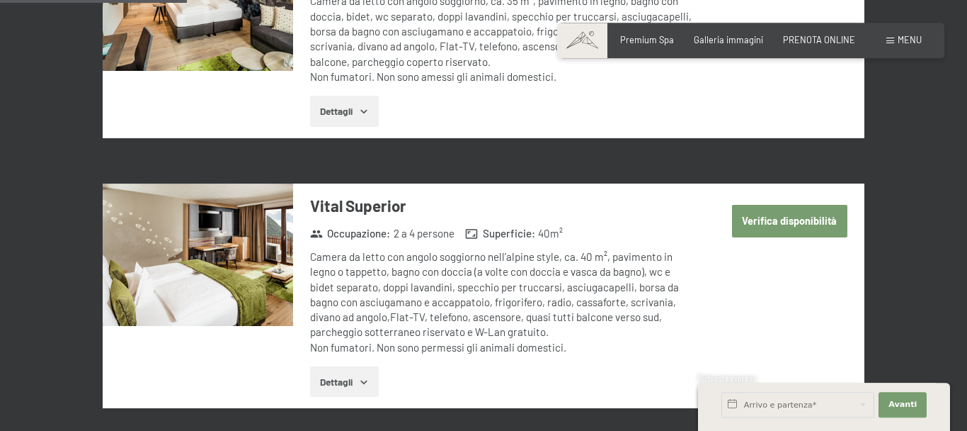
scroll to position [268, 0]
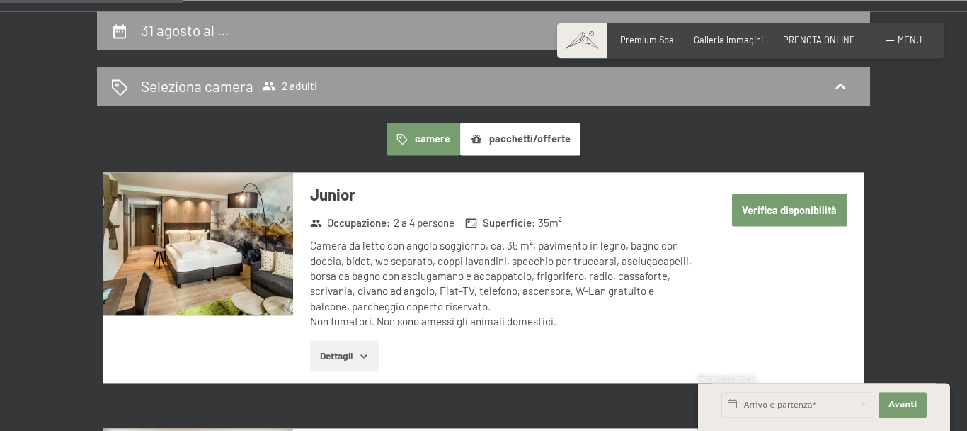
click at [787, 215] on button "Verifica disponibilità" at bounding box center [789, 209] width 115 height 33
select select "2026-07-01"
select select "2026-08-01"
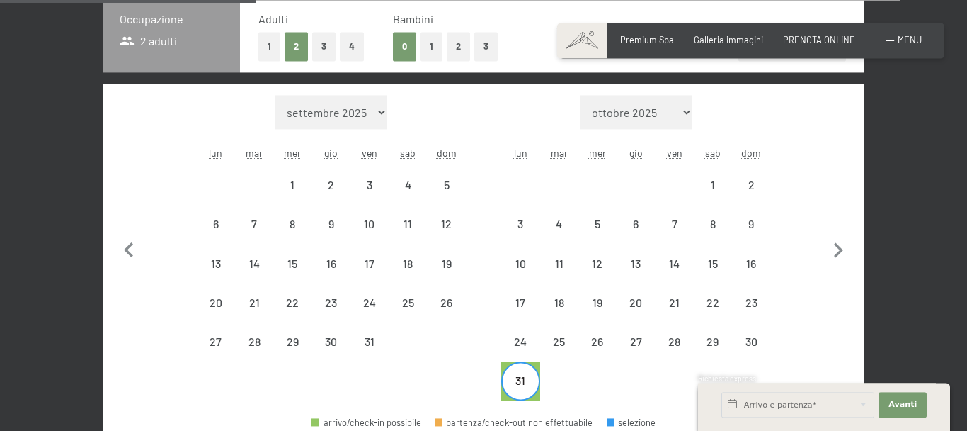
scroll to position [282, 0]
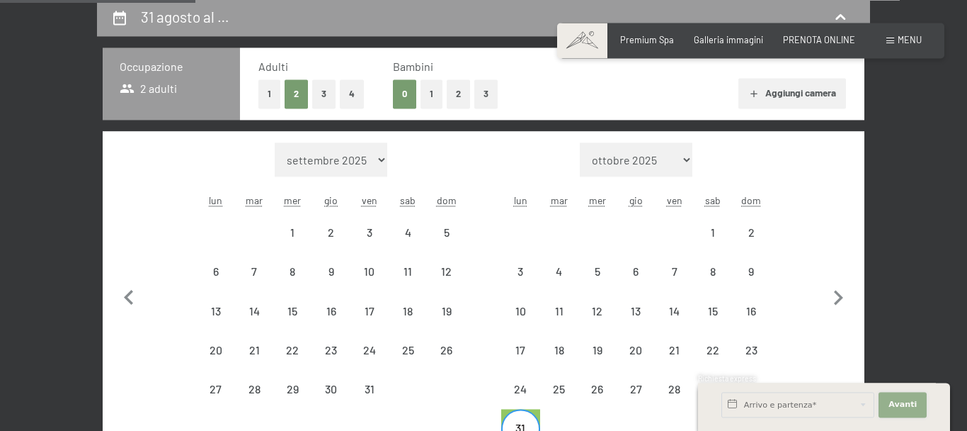
click at [904, 406] on span "Avanti" at bounding box center [903, 404] width 28 height 11
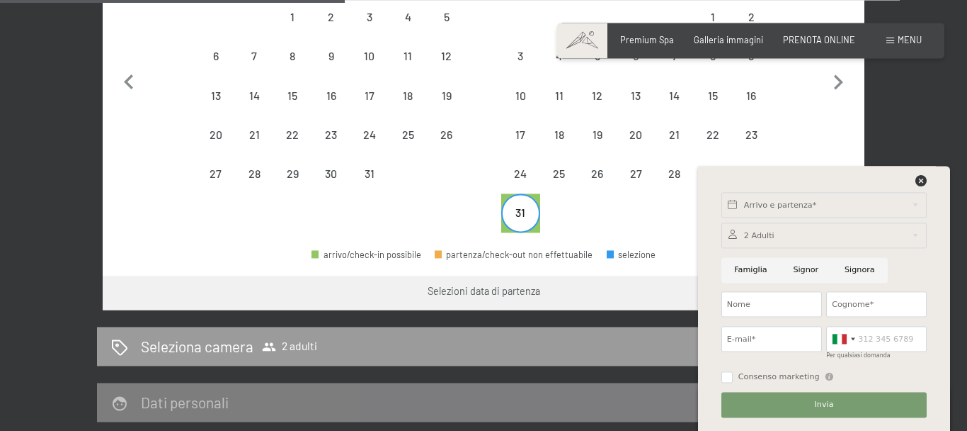
scroll to position [499, 0]
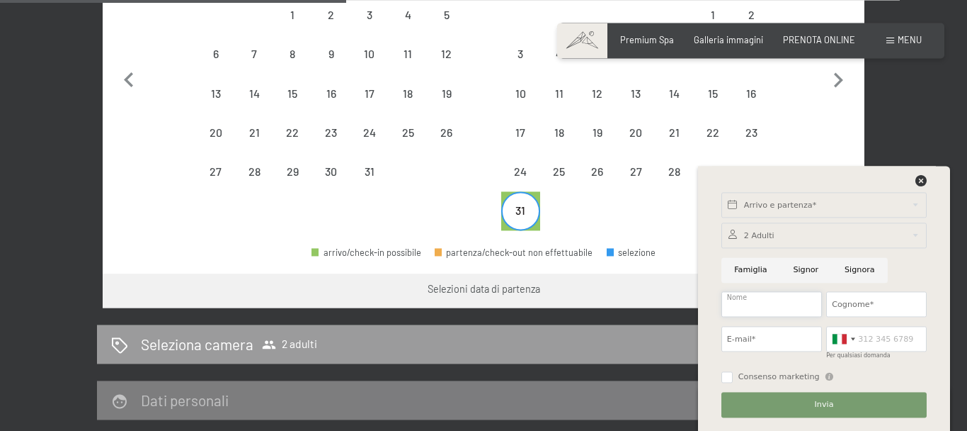
click at [740, 307] on input "Nome" at bounding box center [772, 303] width 101 height 25
type input "Giiseppe"
click at [838, 302] on input "Cognome*" at bounding box center [876, 303] width 101 height 25
type input "balossino"
click at [759, 343] on input "E-mail*" at bounding box center [772, 338] width 101 height 25
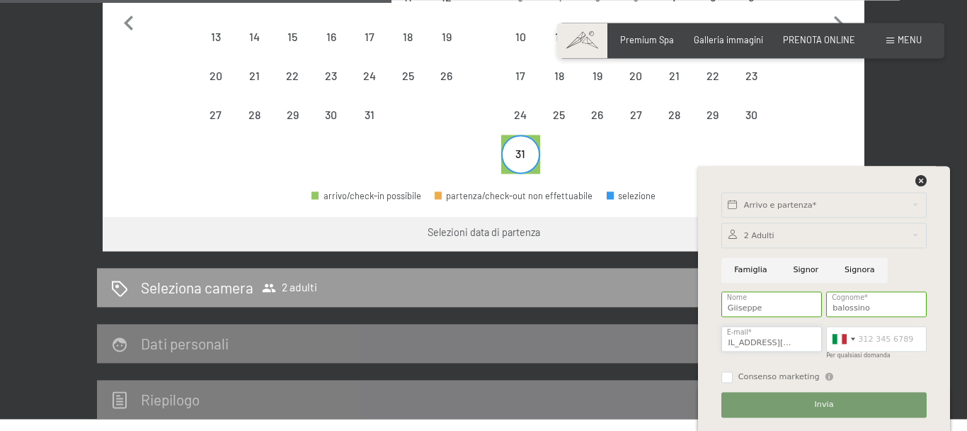
scroll to position [554, 0]
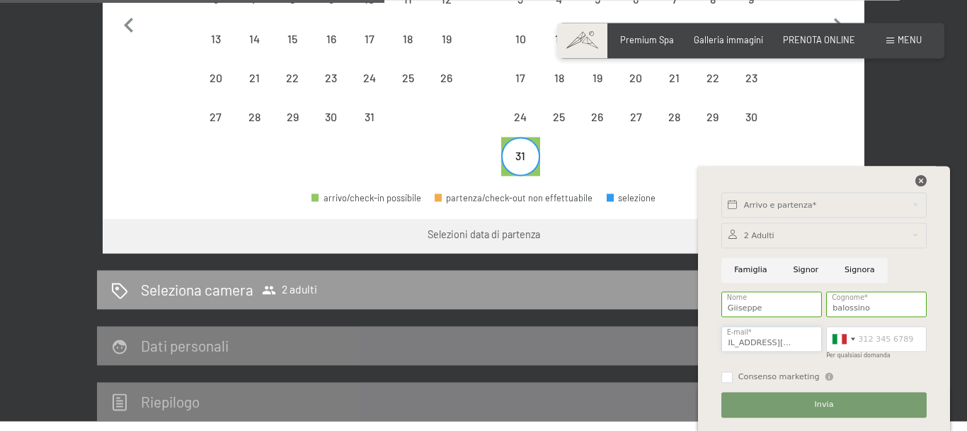
type input "beppe.balossino@gmail.com"
click at [922, 178] on icon at bounding box center [921, 180] width 11 height 11
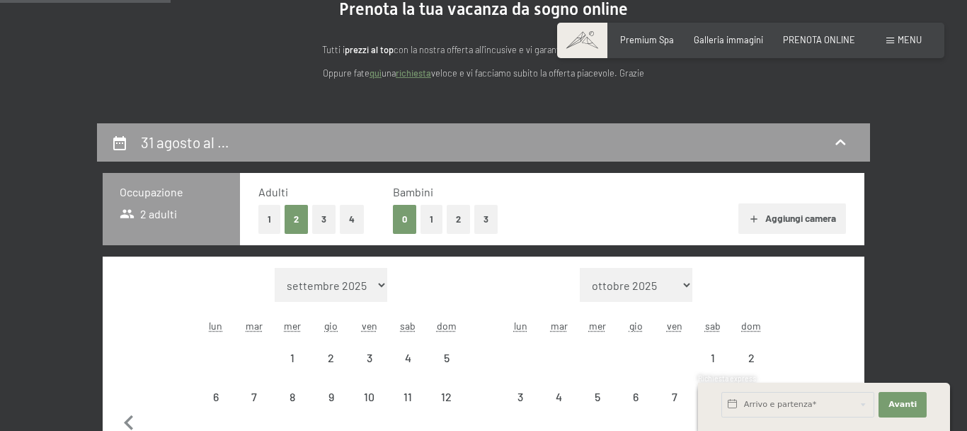
scroll to position [127, 0]
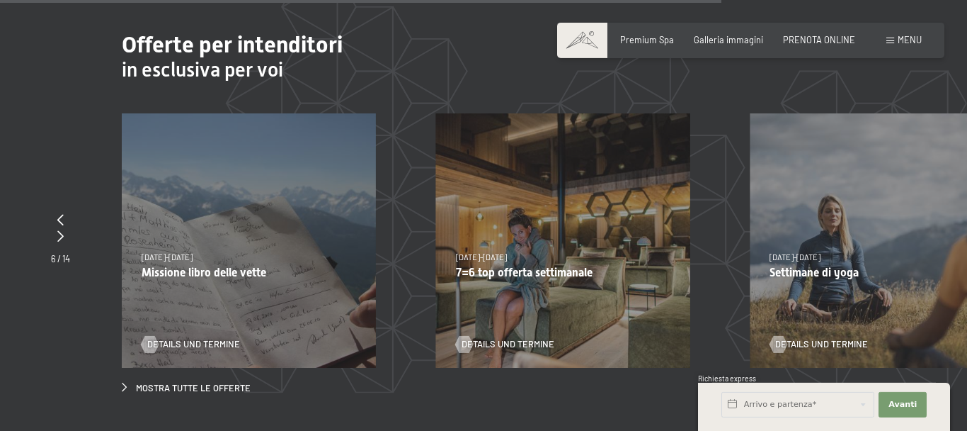
scroll to position [4096, 0]
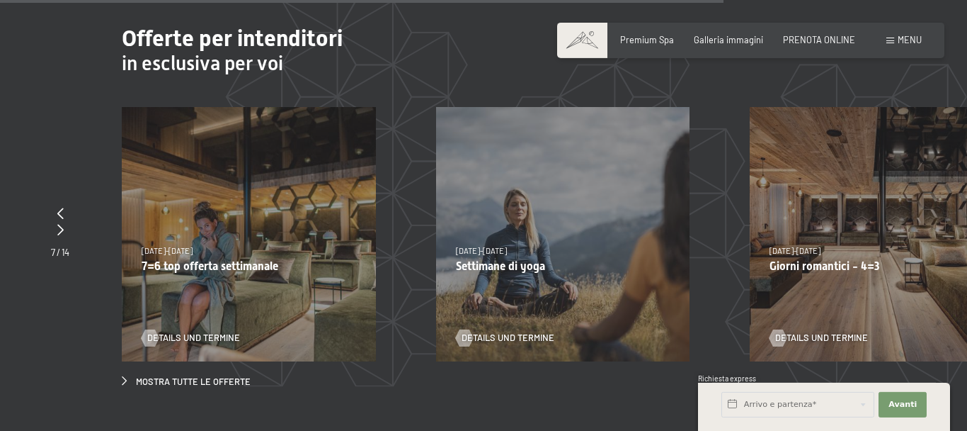
click at [193, 245] on div "4/10/2025-26/10/2025 1/11/2025-21/12/2025 10/1/2026-1/2/2026 7/3/2026-29/3/2026…" at bounding box center [249, 234] width 254 height 254
click at [218, 198] on div "4/10/2025-26/10/2025 1/11/2025-21/12/2025 10/1/2026-1/2/2026 7/3/2026-29/3/2026…" at bounding box center [249, 234] width 254 height 254
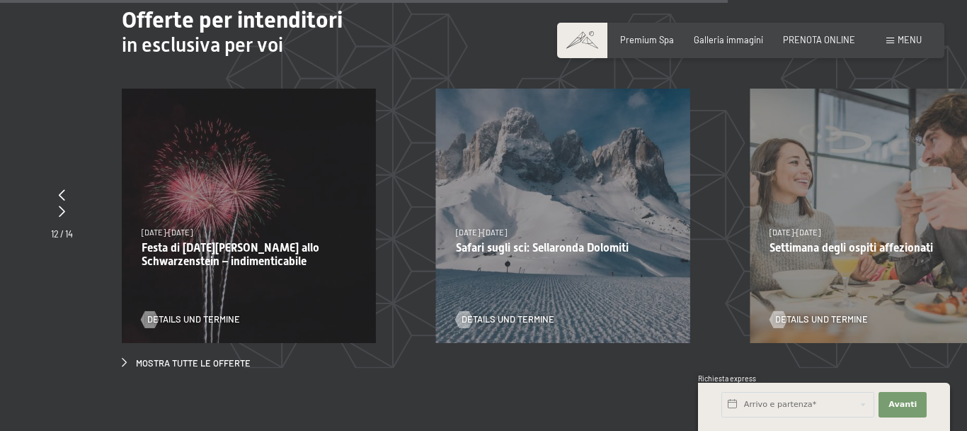
scroll to position [4101, 0]
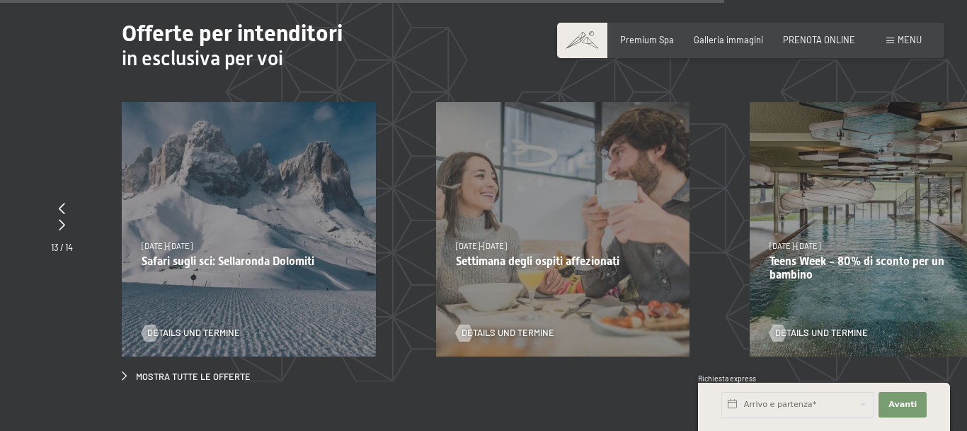
click at [646, 213] on div "28/2/2026-8/3/2026 28/2/2026-8/3/2026 Settimana degli ospiti affezionati Detail…" at bounding box center [563, 229] width 254 height 254
click at [811, 254] on p "Teens Week - 80% di sconto per un bambino" at bounding box center [877, 267] width 215 height 27
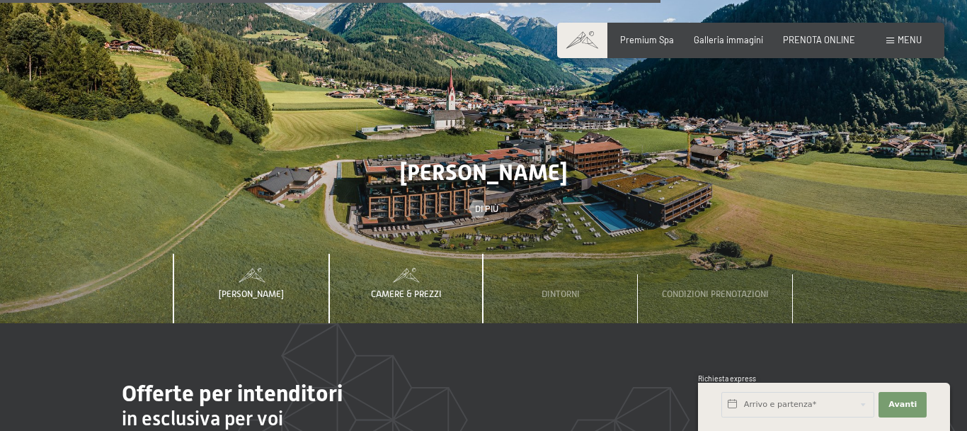
scroll to position [3744, 0]
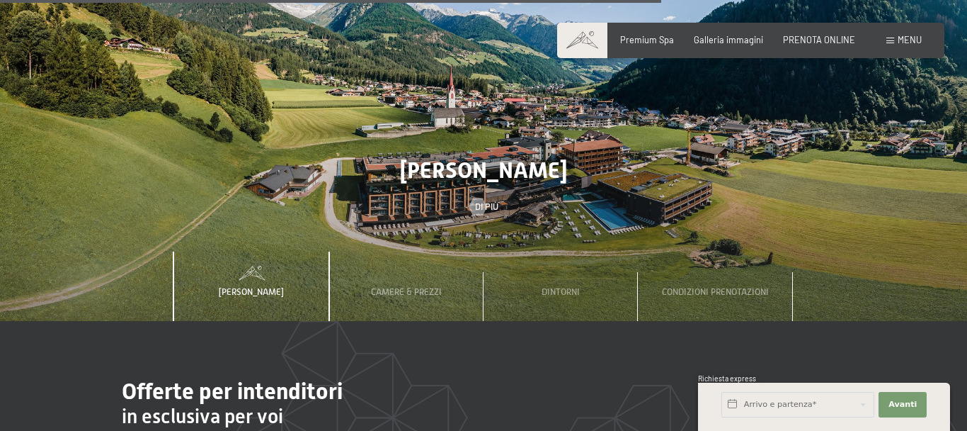
click at [410, 252] on span "Consenso marketing*" at bounding box center [399, 256] width 107 height 14
click at [339, 252] on input "Consenso marketing*" at bounding box center [332, 256] width 14 height 14
checkbox input "false"
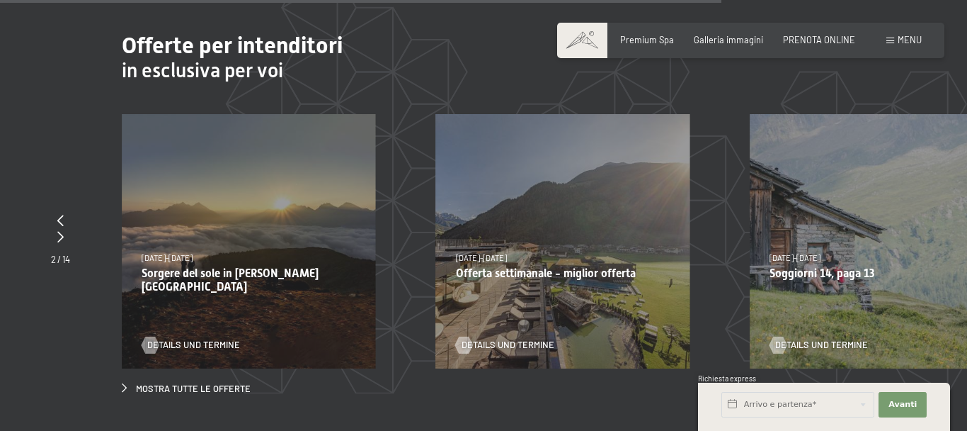
scroll to position [4078, 0]
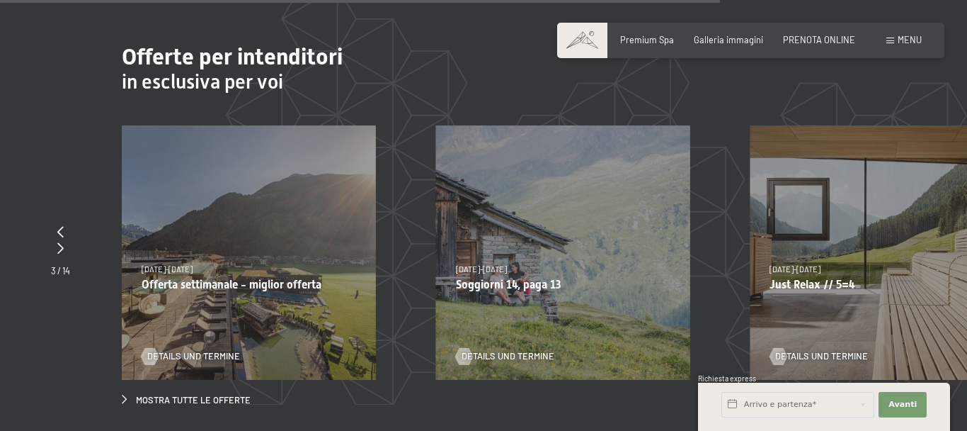
click at [230, 260] on div "31/8/2025-12/4/2026 14/5/2026-21/6/2026 27/6/2026-1/2/2027 31/8/2025-12/4/2026 …" at bounding box center [249, 252] width 254 height 254
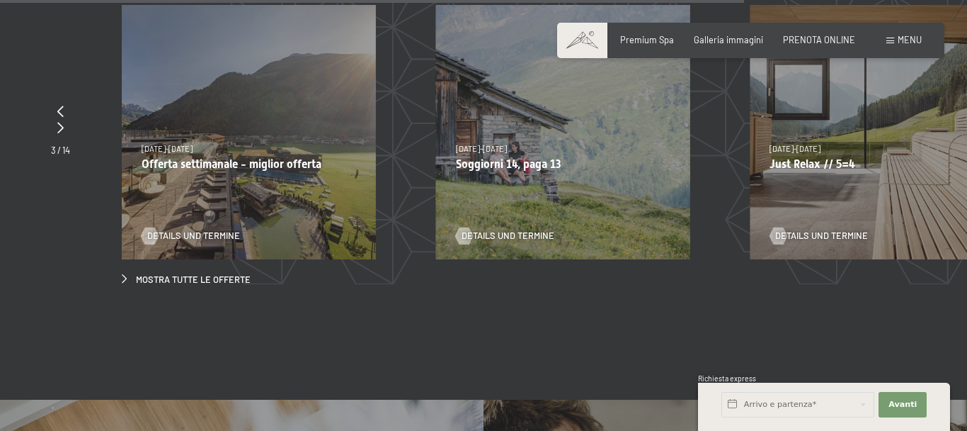
scroll to position [4220, 0]
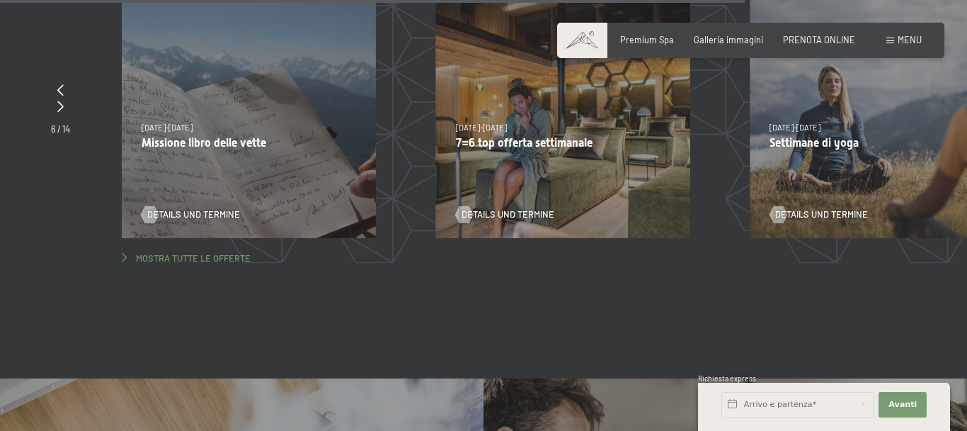
click at [195, 252] on span "Mostra tutte le offerte" at bounding box center [193, 258] width 115 height 13
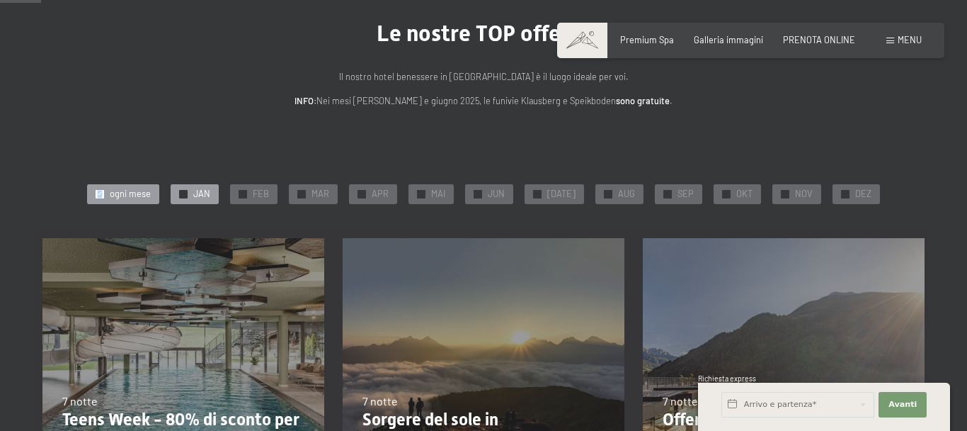
scroll to position [94, 0]
click at [329, 193] on span "MAR" at bounding box center [321, 193] width 18 height 13
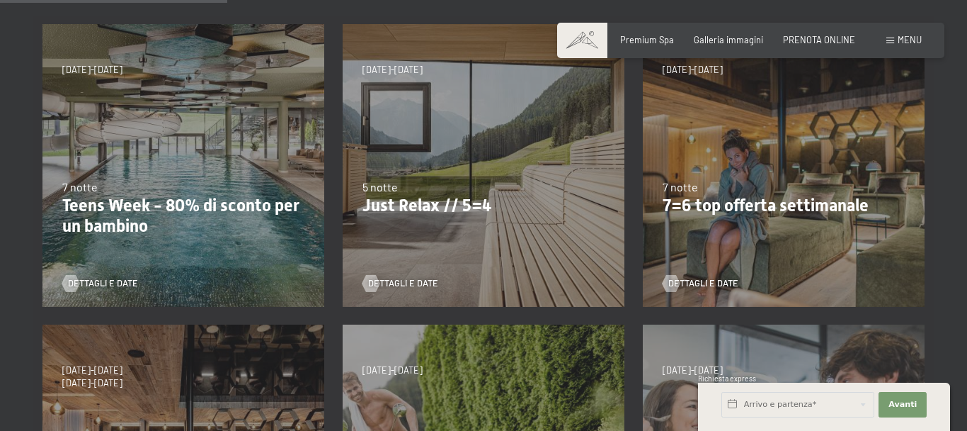
scroll to position [317, 0]
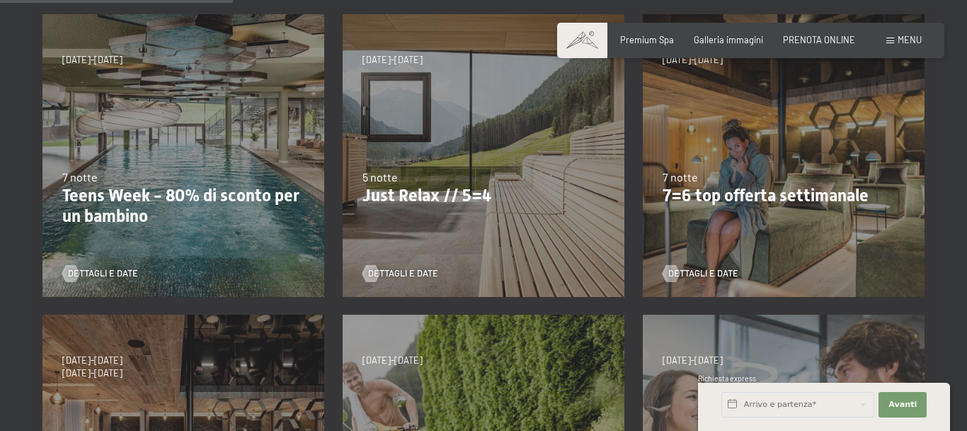
click at [770, 231] on div "4/10/2025-26/10/2025 1/11/2025-21/12/2025 10/1/2026-1/2/2026 7/3/2026-29/3/2026…" at bounding box center [784, 156] width 300 height 300
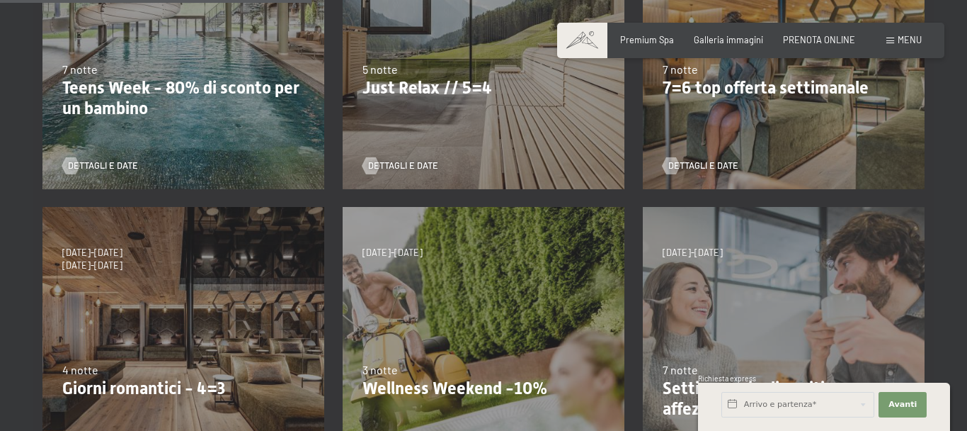
scroll to position [428, 0]
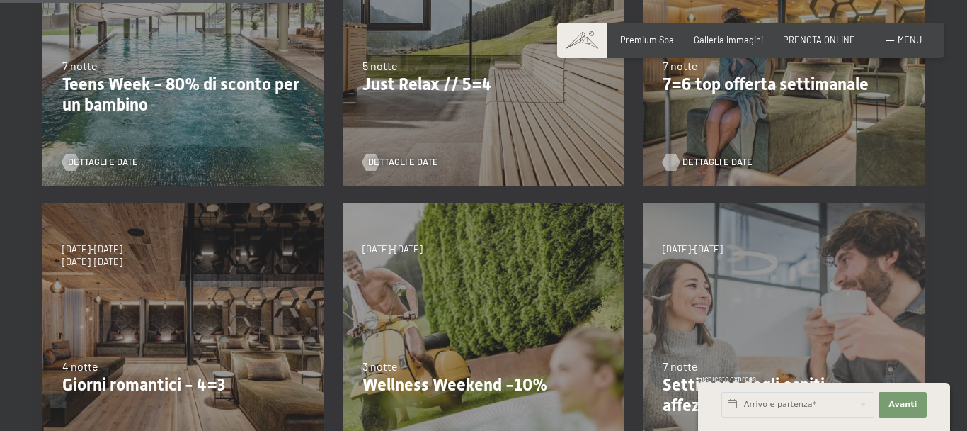
click at [675, 161] on div at bounding box center [671, 162] width 10 height 17
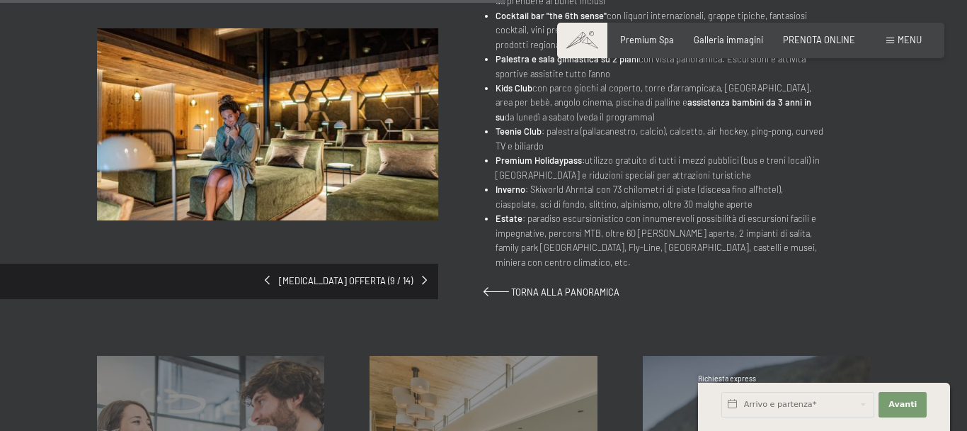
scroll to position [749, 0]
